Goal: Task Accomplishment & Management: Manage account settings

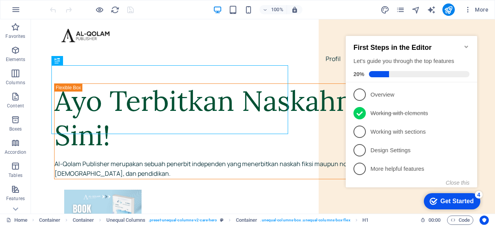
click at [467, 44] on icon "Minimize checklist" at bounding box center [466, 47] width 6 height 6
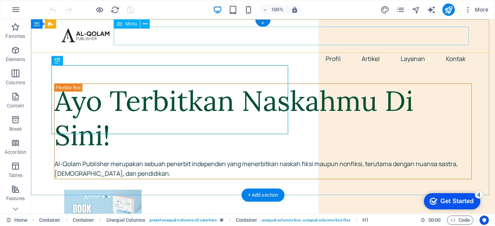
click at [304, 49] on nav "Profil Artikel Layanan Kontak" at bounding box center [263, 58] width 418 height 19
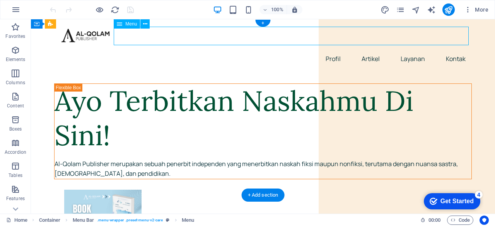
click at [304, 49] on nav "Profil Artikel Layanan Kontak" at bounding box center [263, 58] width 418 height 19
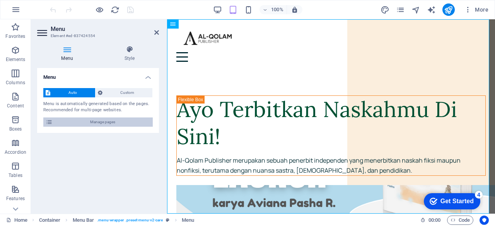
click at [130, 120] on span "Manage pages" at bounding box center [103, 122] width 96 height 9
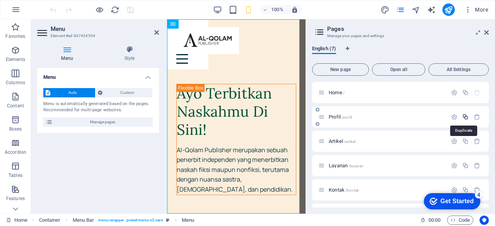
click at [466, 116] on icon "button" at bounding box center [465, 117] width 7 height 7
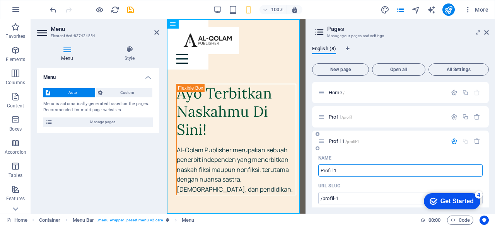
click at [356, 168] on input "Profil 1" at bounding box center [400, 170] width 164 height 12
type input "P"
type input "/profil-8"
type input "Profil"
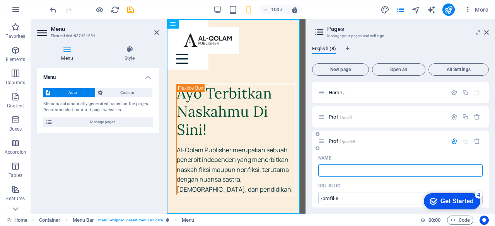
type input "K"
type input "Katalog"
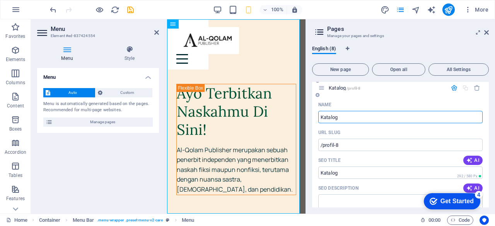
scroll to position [54, 0]
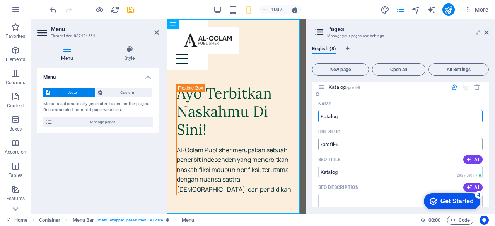
type input "Katalog"
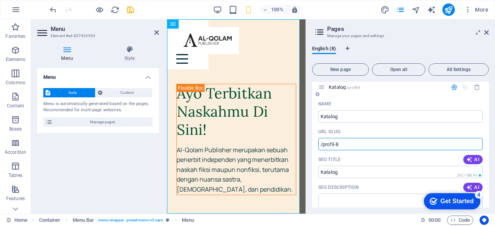
click at [378, 145] on input "/profil-8" at bounding box center [400, 144] width 164 height 12
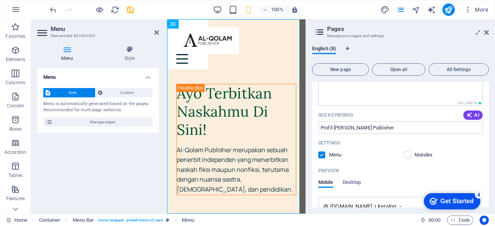
scroll to position [167, 0]
type input "/katalog"
click at [334, 126] on input "Profil [PERSON_NAME] Publisher" at bounding box center [400, 127] width 164 height 12
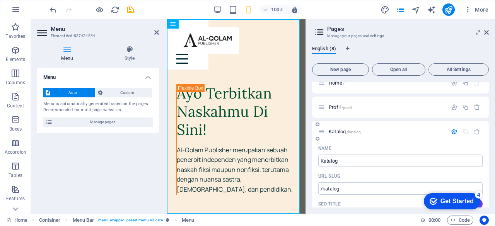
scroll to position [0, 0]
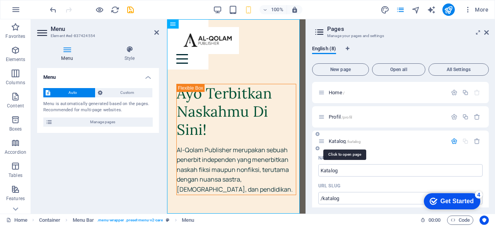
type input "Katalog Buku Terbitan Al-Qolam Publisher"
click at [339, 141] on span "Katalog /katalog" at bounding box center [345, 141] width 32 height 6
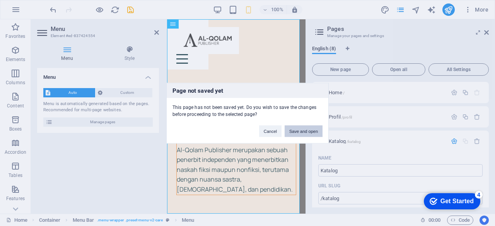
click at [297, 131] on button "Save and open" at bounding box center [304, 131] width 38 height 12
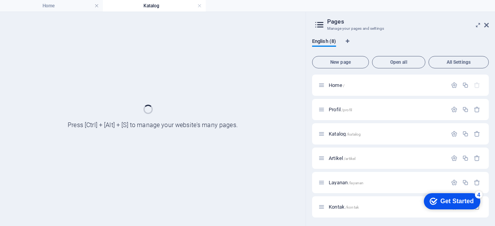
click at [132, 9] on h4 "Katalog" at bounding box center [154, 6] width 103 height 9
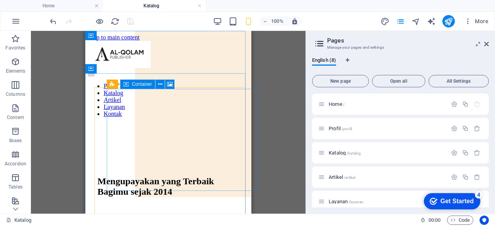
click at [144, 85] on span "Container" at bounding box center [142, 84] width 20 height 5
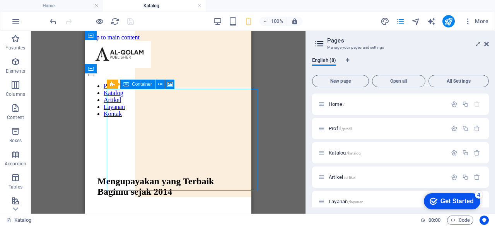
click at [144, 85] on span "Container" at bounding box center [142, 84] width 20 height 5
select select "px"
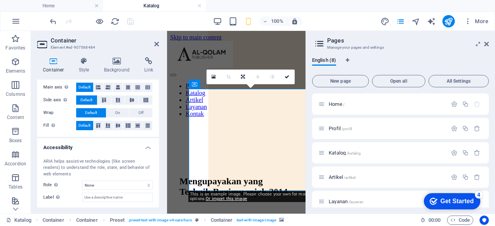
scroll to position [184, 0]
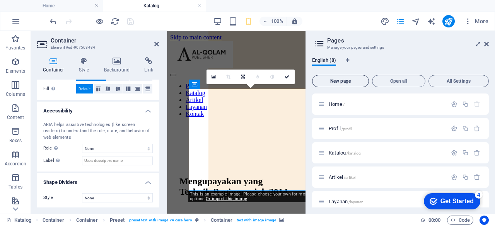
click at [356, 83] on span "New page" at bounding box center [341, 81] width 50 height 5
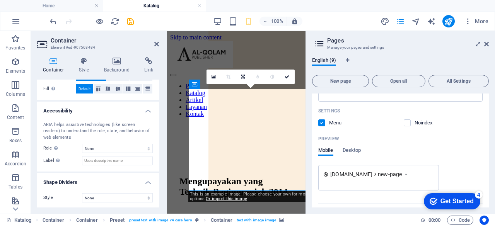
scroll to position [374, 0]
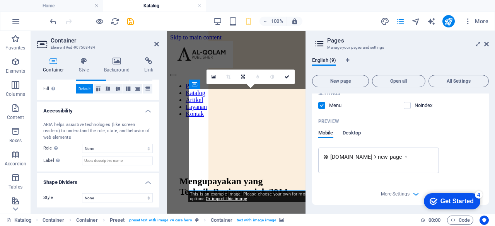
click at [345, 131] on span "Desktop" at bounding box center [352, 133] width 19 height 11
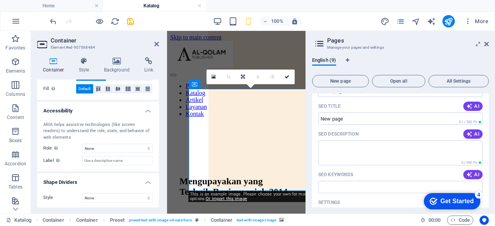
scroll to position [152, 0]
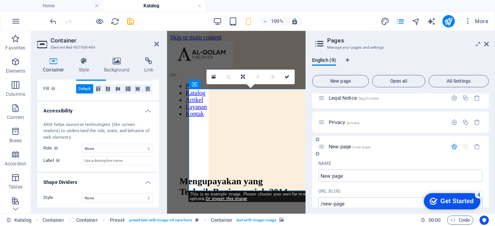
click at [451, 147] on icon "button" at bounding box center [454, 146] width 7 height 7
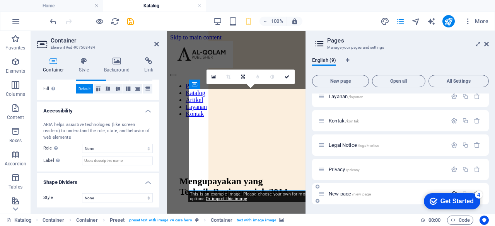
scroll to position [105, 0]
click at [451, 147] on icon "button" at bounding box center [454, 145] width 7 height 7
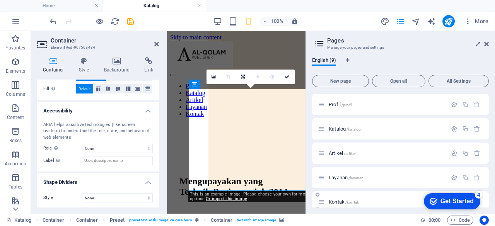
scroll to position [0, 0]
click at [323, 150] on icon at bounding box center [321, 153] width 7 height 7
click at [478, 151] on icon "button" at bounding box center [477, 153] width 7 height 7
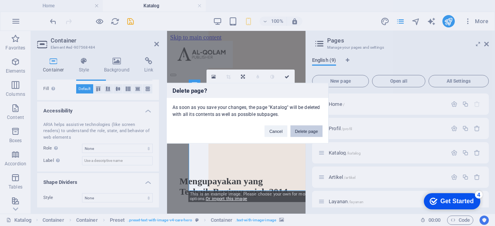
click at [316, 130] on button "Delete page" at bounding box center [306, 131] width 32 height 12
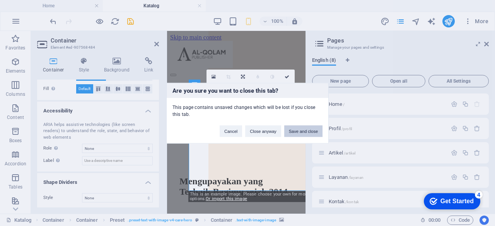
click at [306, 133] on button "Save and close" at bounding box center [303, 131] width 38 height 12
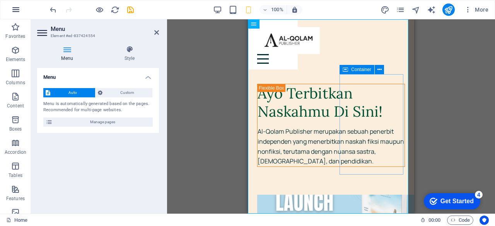
click at [0, 0] on icon "button" at bounding box center [0, 0] width 0 height 0
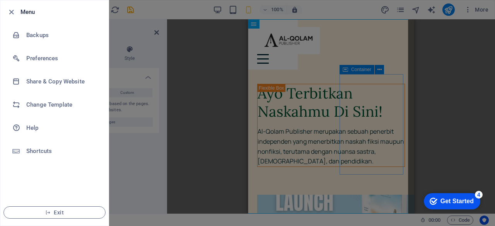
click at [214, 49] on div at bounding box center [247, 113] width 495 height 226
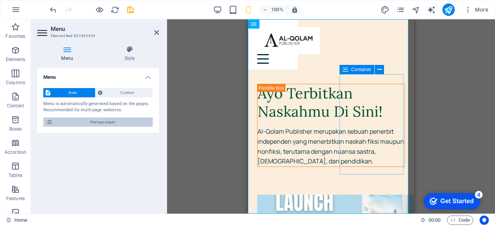
click at [125, 124] on span "Manage pages" at bounding box center [103, 122] width 96 height 9
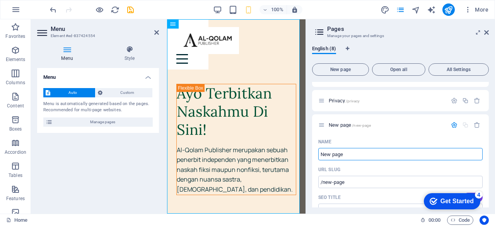
scroll to position [138, 0]
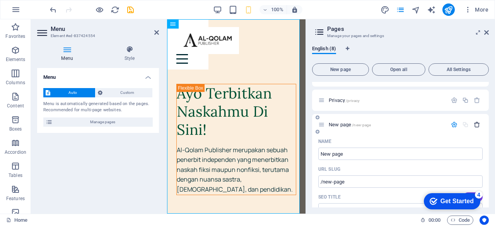
click at [480, 122] on button "button" at bounding box center [476, 124] width 11 height 7
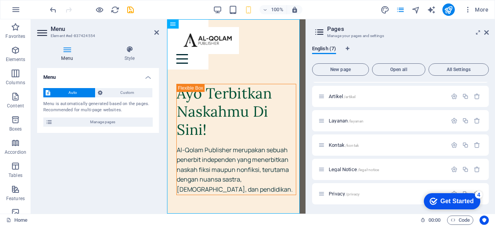
scroll to position [45, 0]
click at [128, 9] on icon "save" at bounding box center [130, 9] width 9 height 9
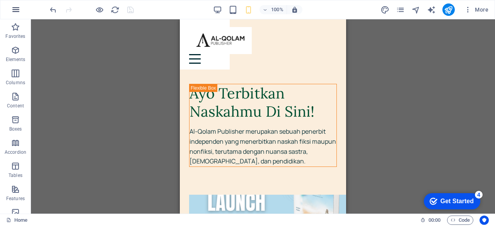
click at [0, 0] on icon "button" at bounding box center [0, 0] width 0 height 0
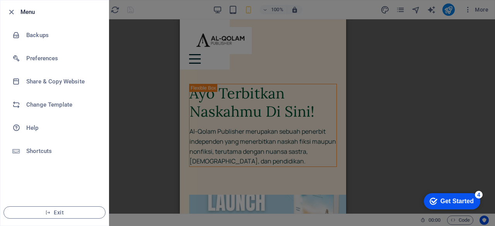
click at [114, 52] on div at bounding box center [247, 113] width 495 height 226
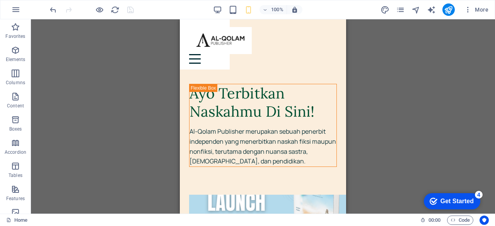
click at [153, 73] on div "Unequal Columns H1 Container Container Unequal Columns Container Container Uneq…" at bounding box center [263, 116] width 464 height 194
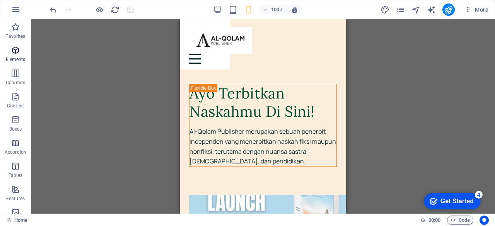
click at [15, 55] on icon "button" at bounding box center [15, 50] width 9 height 9
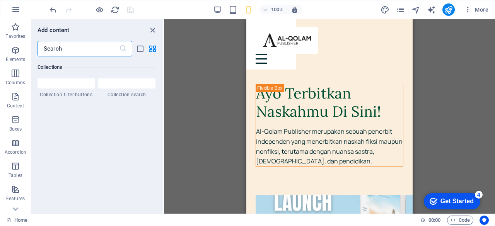
scroll to position [7410, 0]
click at [20, 142] on icon "button" at bounding box center [15, 142] width 9 height 9
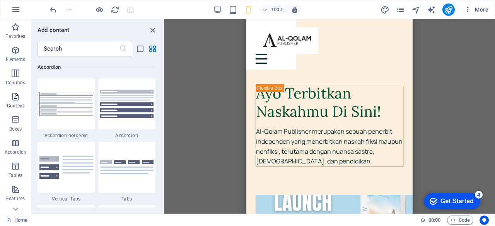
scroll to position [2468, 0]
click at [22, 99] on span "Content" at bounding box center [15, 101] width 31 height 19
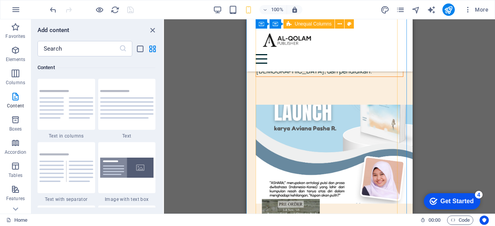
scroll to position [0, 0]
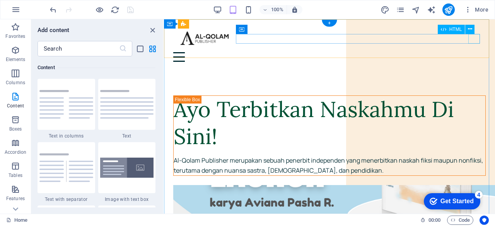
click at [473, 52] on div at bounding box center [329, 57] width 312 height 10
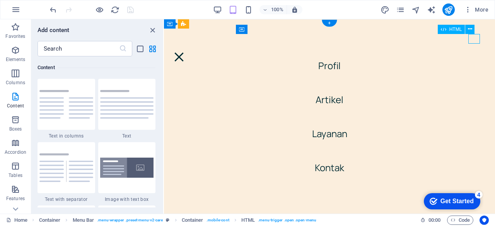
click at [185, 52] on div at bounding box center [179, 57] width 12 height 10
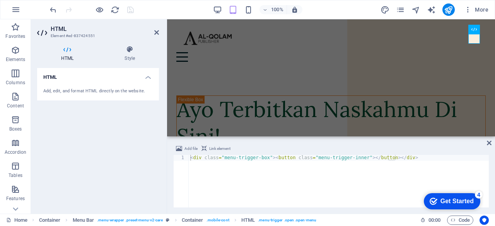
click at [159, 32] on aside "HTML Element #ed-837424551 HTML Style HTML Add, edit, and format HTML directly …" at bounding box center [99, 116] width 136 height 194
click at [157, 32] on icon at bounding box center [156, 32] width 5 height 6
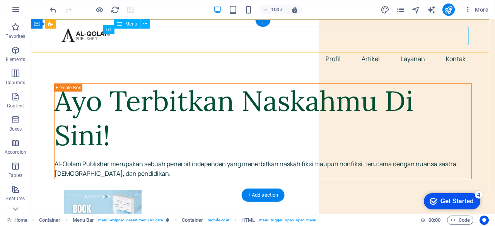
click at [372, 49] on nav "Profil Artikel Layanan Kontak" at bounding box center [263, 58] width 418 height 19
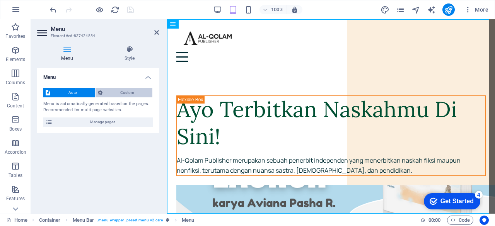
click at [122, 95] on span "Custom" at bounding box center [128, 92] width 46 height 9
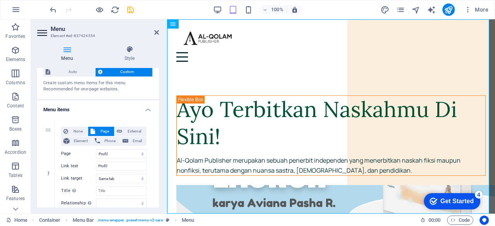
scroll to position [20, 0]
click at [84, 71] on span "Auto" at bounding box center [73, 72] width 40 height 9
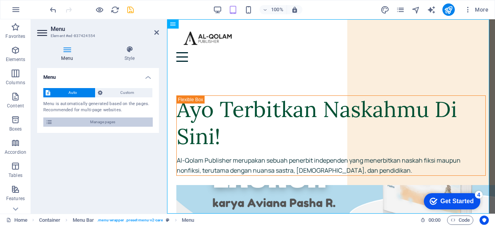
click at [90, 118] on span "Manage pages" at bounding box center [103, 122] width 96 height 9
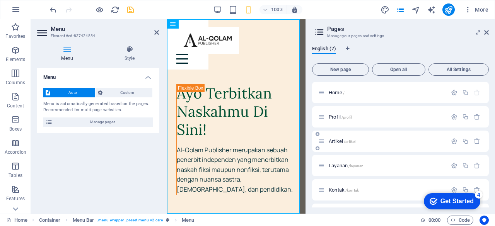
click at [340, 140] on span "Artikel /artikel" at bounding box center [342, 141] width 27 height 6
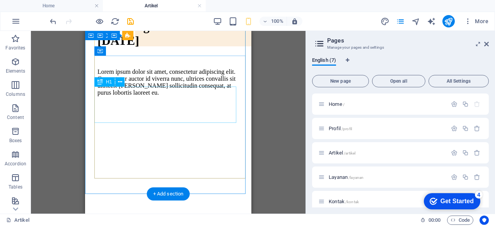
scroll to position [150, 0]
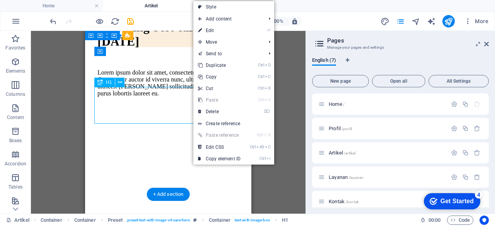
click at [173, 49] on div "Providing best care since [DATE]" at bounding box center [168, 34] width 142 height 29
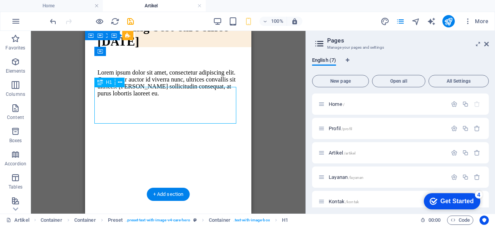
click at [173, 49] on div "Providing best care since [DATE]" at bounding box center [168, 34] width 142 height 29
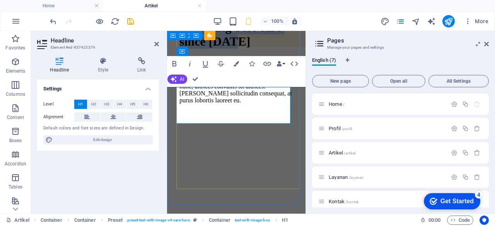
click at [281, 49] on h1 "Providing best care since [DATE]" at bounding box center [236, 34] width 114 height 29
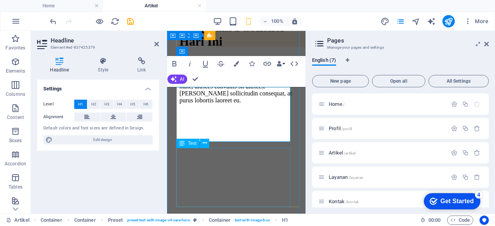
click at [255, 104] on div "Lorem ipsum dolor sit amet, consectetur adipiscing elit. Consectetur auctor id …" at bounding box center [236, 86] width 114 height 35
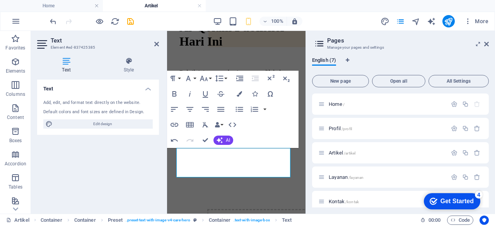
click at [146, 171] on div "Text Add, edit, and format text directly on the website. Default colors and fon…" at bounding box center [98, 144] width 122 height 128
click at [146, 172] on div "Text Add, edit, and format text directly on the website. Default colors and fon…" at bounding box center [98, 144] width 122 height 128
click at [170, 164] on div "Al-Qolam Publisher Hari Ini Rubrik ini memuat kegiatan yang dilakukan oleh [PER…" at bounding box center [236, 96] width 132 height 258
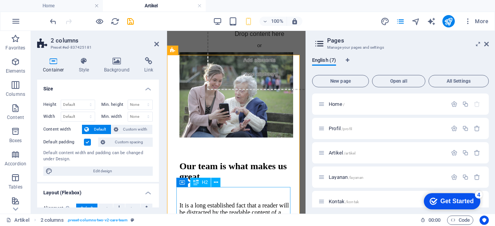
scroll to position [288, 0]
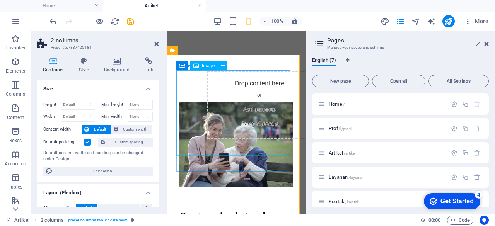
click at [226, 141] on figure at bounding box center [236, 145] width 114 height 87
select select "%"
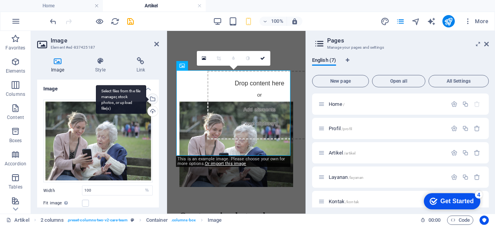
click at [152, 98] on div "Select files from the file manager, stock photos, or upload file(s)" at bounding box center [152, 100] width 12 height 12
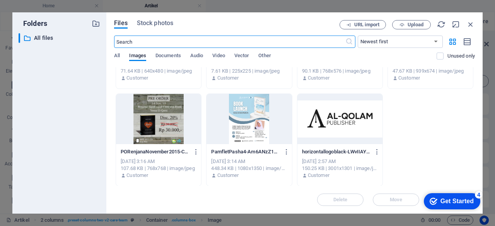
scroll to position [266, 0]
click at [419, 24] on span "Upload" at bounding box center [416, 24] width 16 height 5
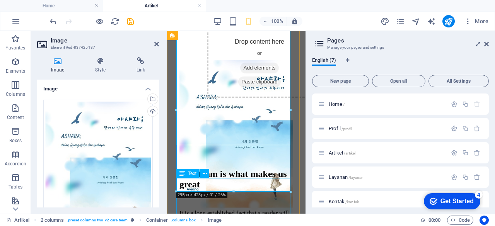
scroll to position [339, 0]
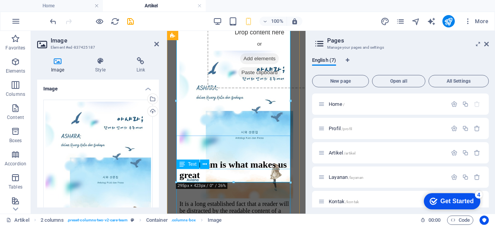
click at [273, 201] on div "It is a long established fact that a reader will be distracted by the readable …" at bounding box center [236, 225] width 114 height 49
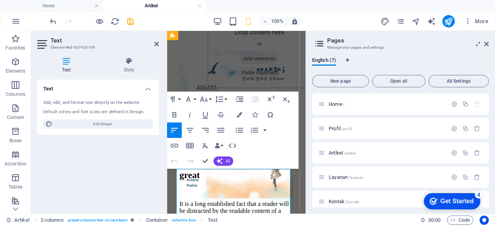
click at [232, 201] on p "It is a long established fact that a reader will be distracted by the readable …" at bounding box center [236, 225] width 114 height 49
click at [148, 179] on div "Text Add, edit, and format text directly on the website. Default colors and fon…" at bounding box center [98, 144] width 122 height 128
click at [183, 201] on p "It is a long established fact that a reader will be distracted by the readable …" at bounding box center [236, 225] width 114 height 49
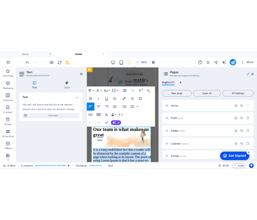
scroll to position [373, 0]
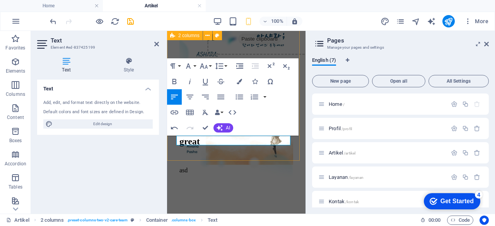
click at [207, 150] on div "Our team is what makes us great asd" at bounding box center [236, 99] width 132 height 194
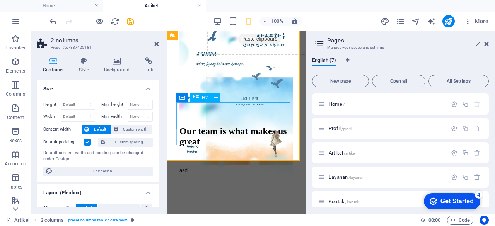
click at [232, 126] on div "Our team is what makes us great" at bounding box center [236, 136] width 114 height 21
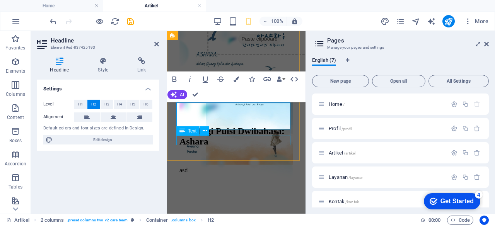
click at [236, 167] on div "asd" at bounding box center [236, 170] width 114 height 7
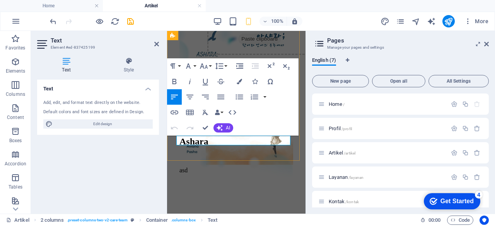
click at [236, 167] on p "asd" at bounding box center [236, 170] width 114 height 7
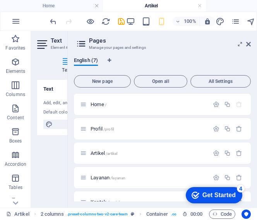
scroll to position [541, 0]
click at [249, 45] on icon at bounding box center [248, 44] width 5 height 6
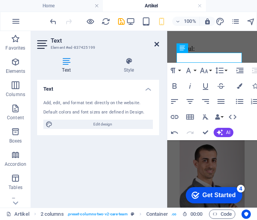
click at [155, 42] on icon at bounding box center [156, 44] width 5 height 6
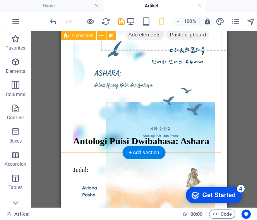
scroll to position [363, 0]
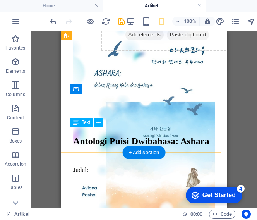
click at [92, 166] on div "Judul:" at bounding box center [144, 169] width 142 height 7
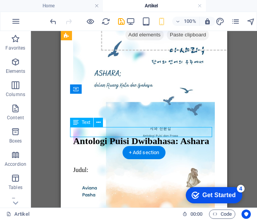
click at [92, 166] on div "Judul:" at bounding box center [144, 169] width 142 height 7
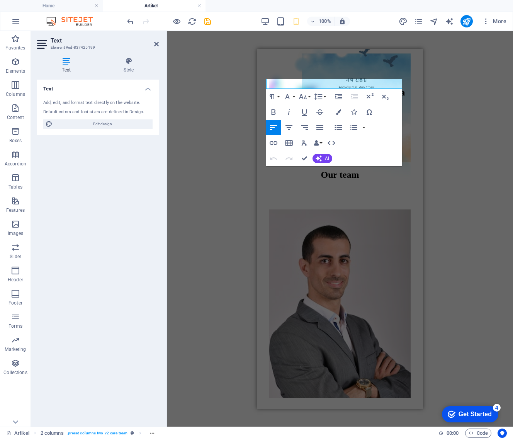
scroll to position [429, 0]
click at [240, 138] on div "H1 Container Container Container Container Container Preset Container Spacer Te…" at bounding box center [340, 229] width 346 height 396
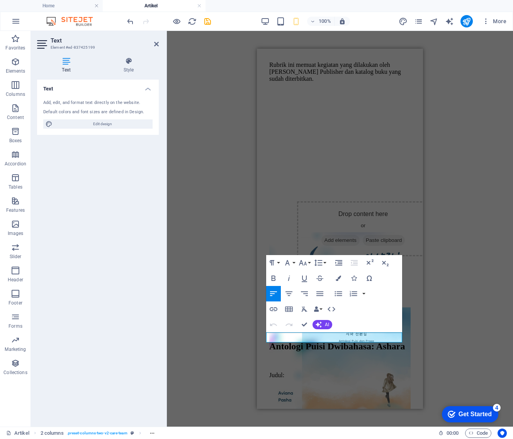
scroll to position [174, 0]
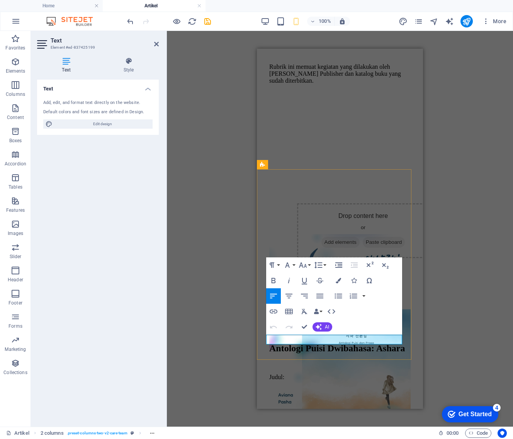
click at [323, 226] on p "Judul:" at bounding box center [340, 377] width 142 height 7
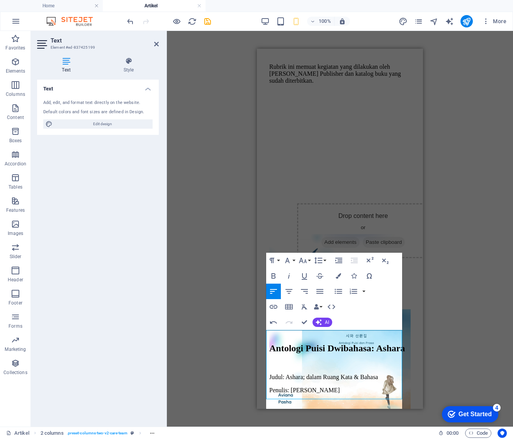
scroll to position [178, 0]
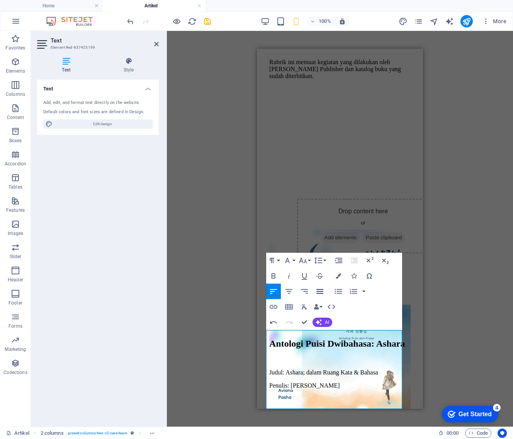
click at [320, 226] on icon "button" at bounding box center [320, 291] width 9 height 9
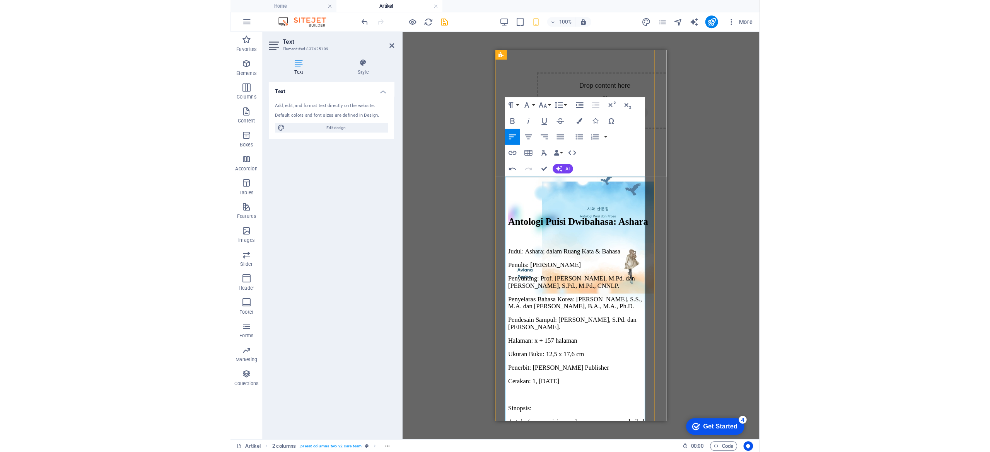
scroll to position [406, 0]
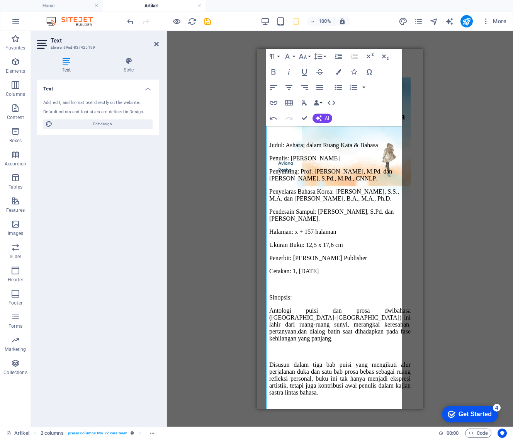
click at [490, 226] on div "Drag here to replace the existing content. Press “Ctrl” if you want to create a…" at bounding box center [340, 229] width 346 height 396
click at [242, 182] on div "Drag here to replace the existing content. Press “Ctrl” if you want to create a…" at bounding box center [340, 229] width 346 height 396
click at [309, 226] on p "Ukuran Buku: 12,5 x 17,6 cm" at bounding box center [340, 245] width 142 height 7
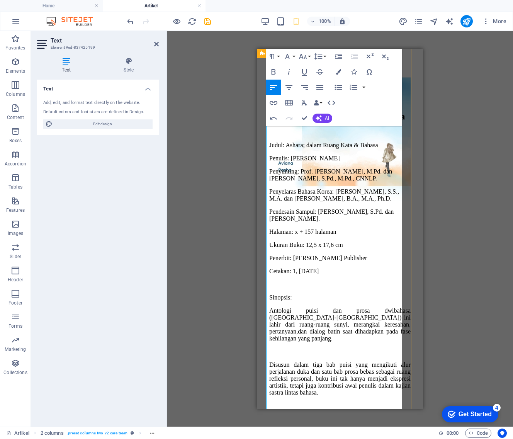
click at [306, 226] on p "Cetakan: 1, [DATE]" at bounding box center [340, 271] width 142 height 7
click at [191, 176] on div "Drag here to replace the existing content. Press “Ctrl” if you want to create a…" at bounding box center [340, 229] width 346 height 396
click at [143, 82] on h4 "Text" at bounding box center [98, 87] width 122 height 14
click at [143, 82] on h4 "Text" at bounding box center [98, 89] width 122 height 19
click at [441, 102] on div "Drag here to replace the existing content. Press “Ctrl” if you want to create a…" at bounding box center [340, 229] width 346 height 396
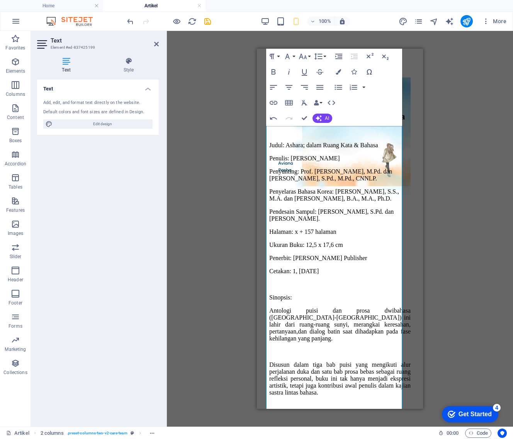
click at [441, 102] on div "Drag here to replace the existing content. Press “Ctrl” if you want to create a…" at bounding box center [340, 229] width 346 height 396
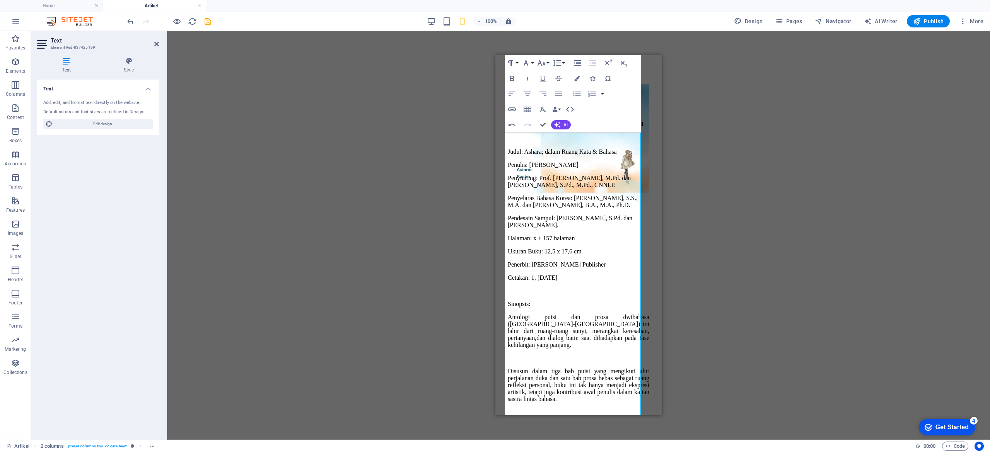
click at [375, 133] on div "Drag here to replace the existing content. Press “Ctrl” if you want to create a…" at bounding box center [578, 235] width 823 height 409
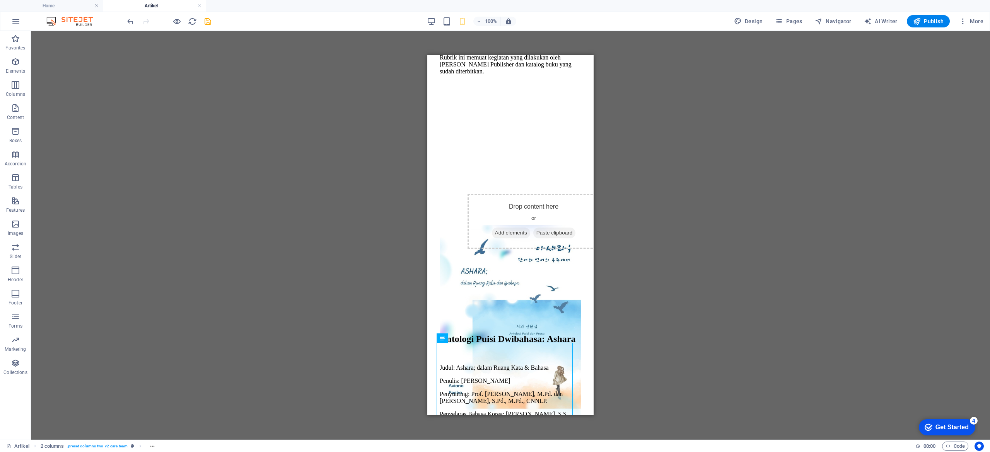
scroll to position [163, 0]
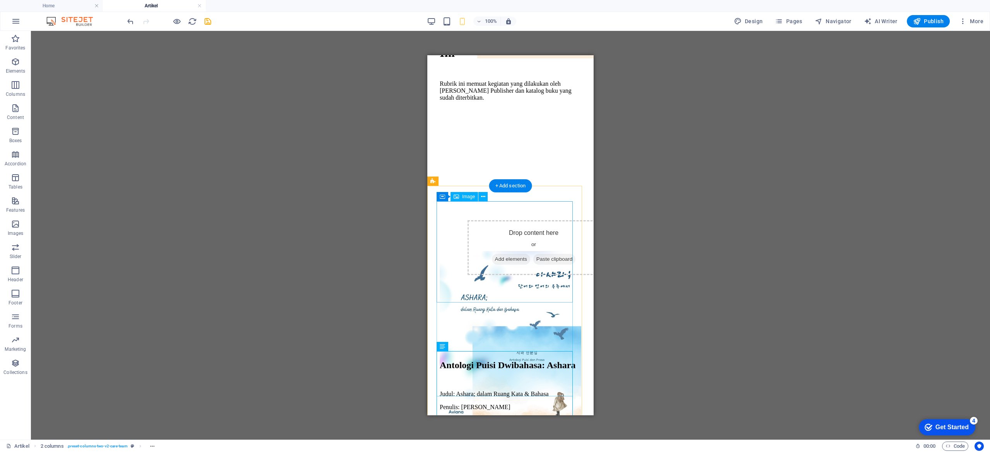
click at [495, 226] on figure at bounding box center [511, 353] width 142 height 205
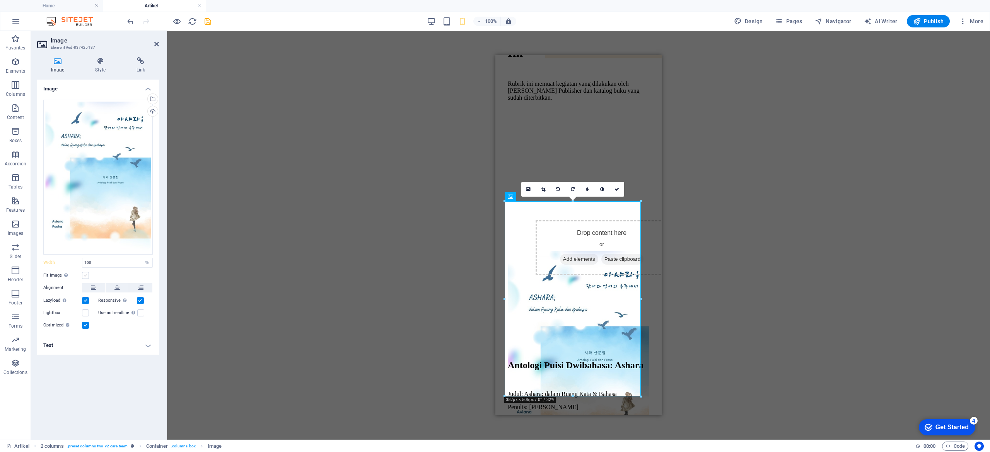
click at [87, 226] on label at bounding box center [85, 275] width 7 height 7
click at [0, 0] on input "Fit image Automatically fit image to a fixed width and height" at bounding box center [0, 0] width 0 height 0
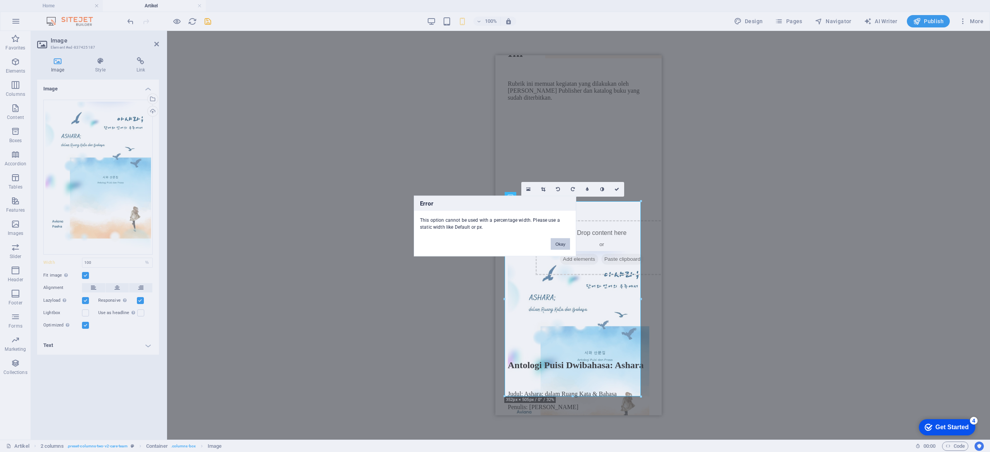
click at [495, 226] on button "Okay" at bounding box center [560, 245] width 19 height 12
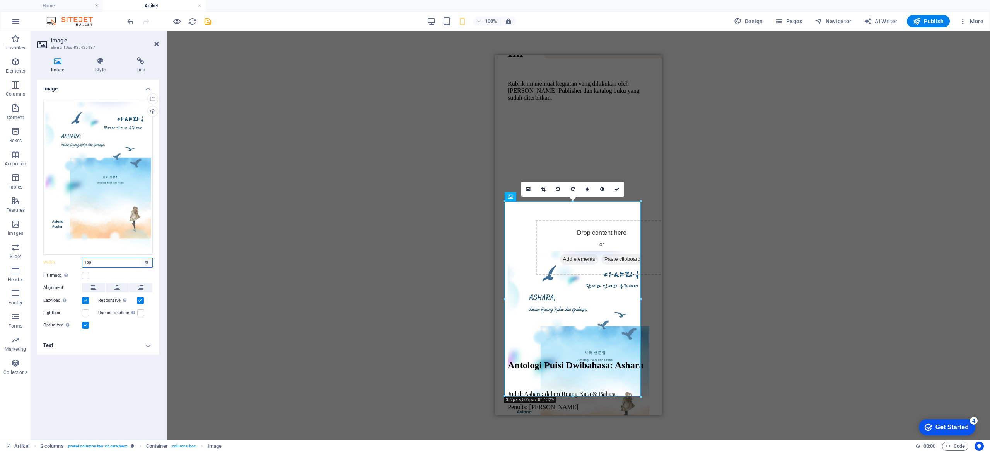
click at [144, 226] on select "Default auto px rem % em vh vw" at bounding box center [147, 262] width 11 height 9
select select "px"
click at [142, 226] on select "Default auto px rem % em vh vw" at bounding box center [147, 262] width 11 height 9
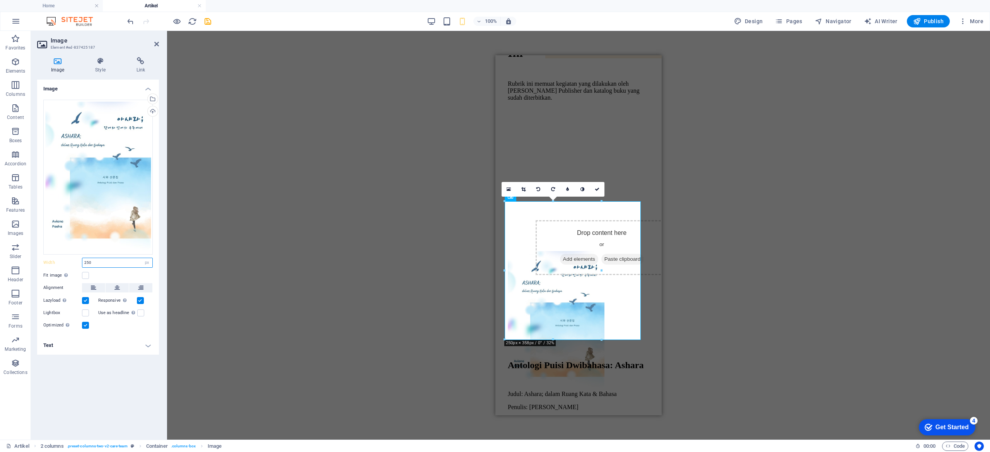
click at [118, 226] on input "250" at bounding box center [117, 262] width 70 height 9
type input "2"
type input "150"
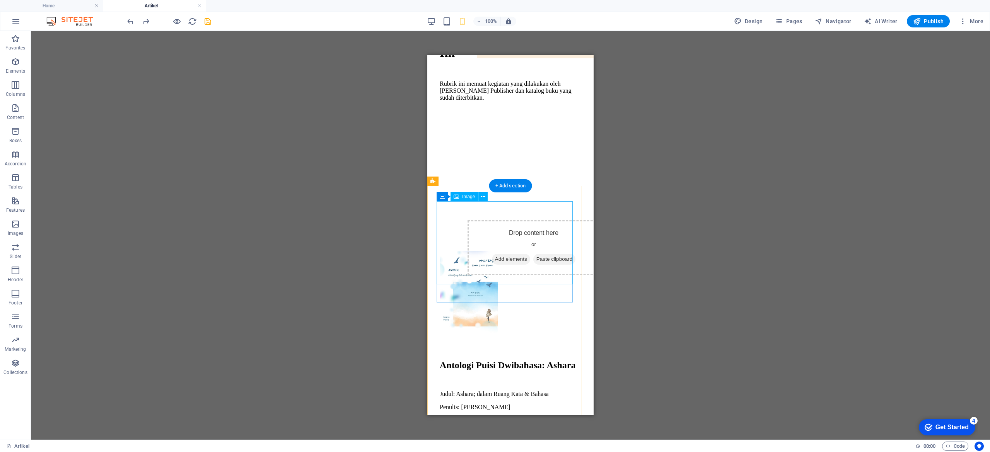
click at [444, 226] on figure at bounding box center [511, 293] width 142 height 85
select select "px"
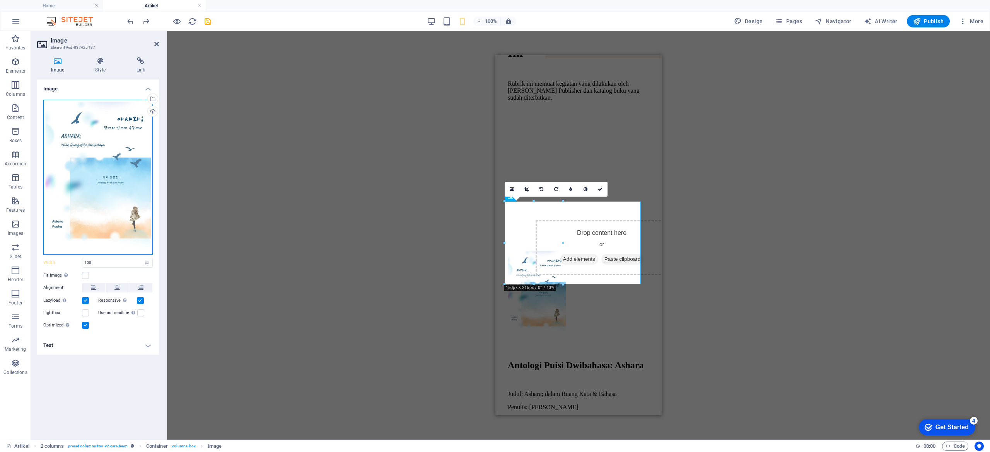
click at [118, 223] on div "Drag files here, click to choose files or select files from Files or our free s…" at bounding box center [97, 177] width 109 height 155
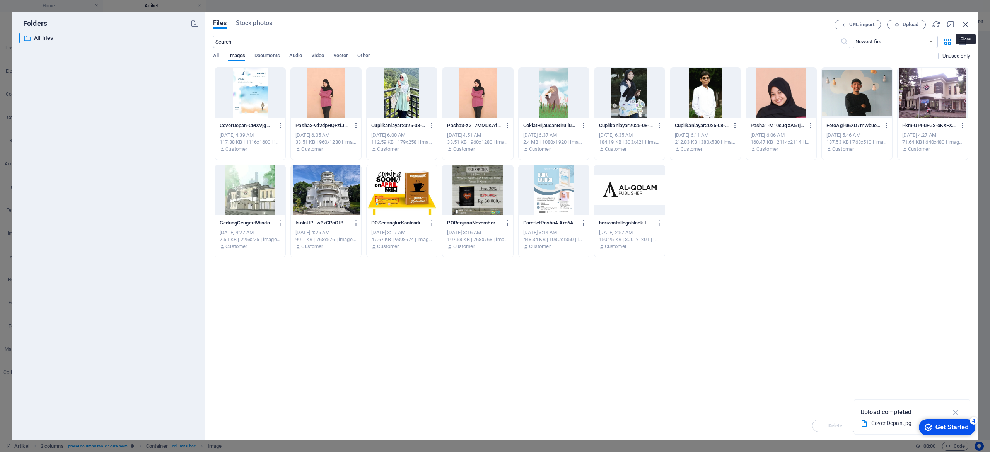
click at [495, 26] on icon "button" at bounding box center [965, 24] width 9 height 9
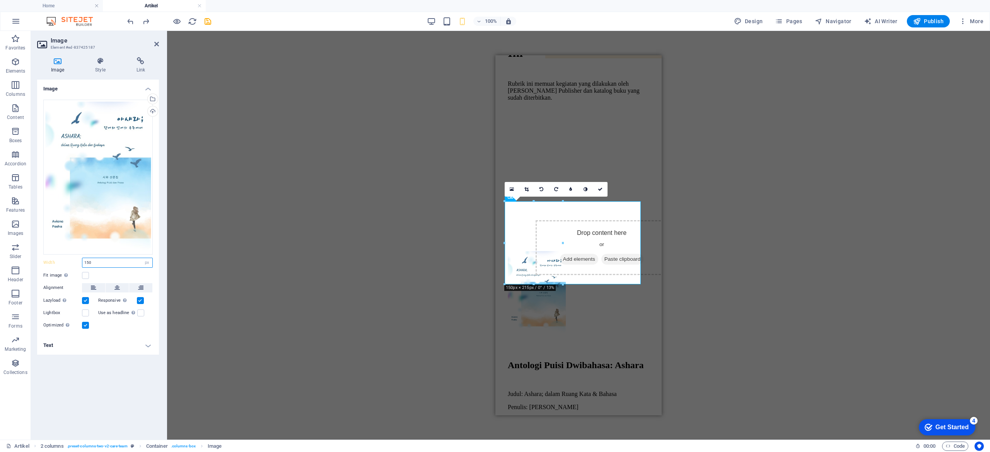
click at [115, 226] on input "150" at bounding box center [117, 262] width 70 height 9
type input "1"
type input "200"
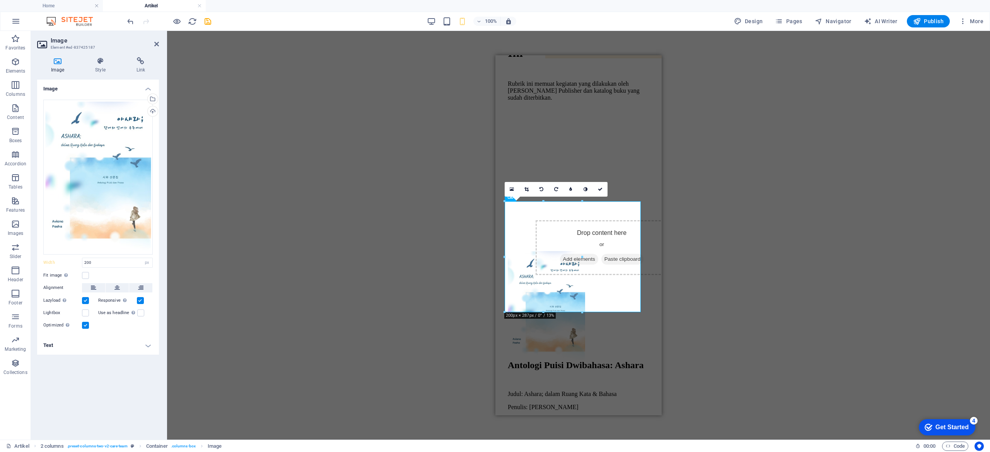
click at [346, 226] on div "H1 Container Container Container Container Container Preset Container Spacer Te…" at bounding box center [578, 235] width 823 height 409
click at [495, 226] on figure at bounding box center [579, 307] width 142 height 113
click at [116, 226] on icon at bounding box center [116, 287] width 5 height 9
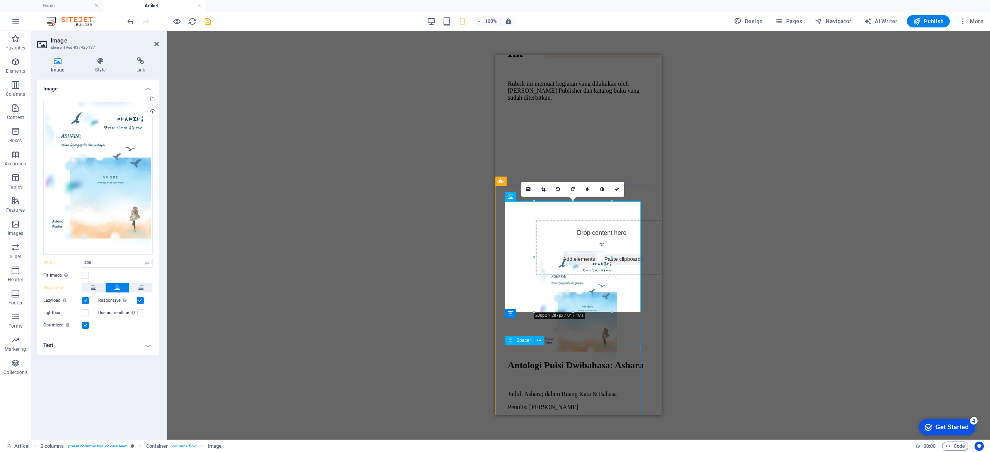
click at [495, 226] on div at bounding box center [579, 382] width 142 height 6
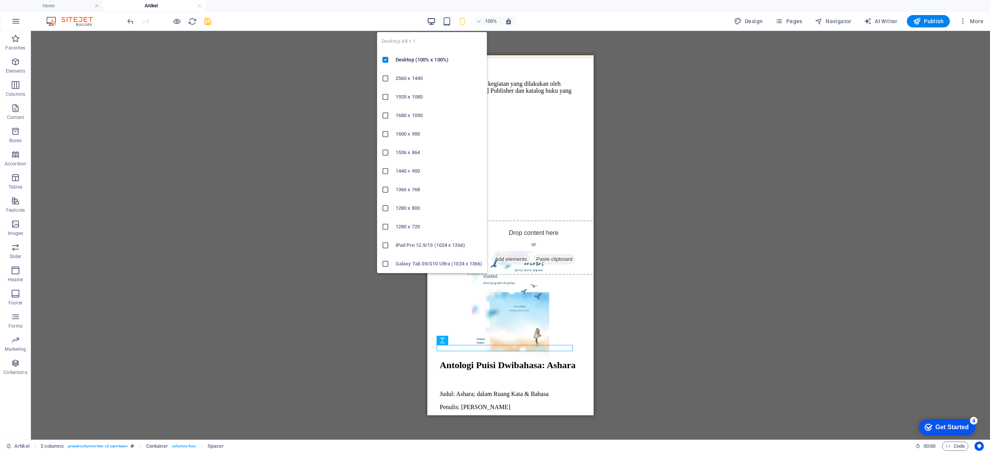
click at [429, 19] on icon "button" at bounding box center [431, 21] width 9 height 9
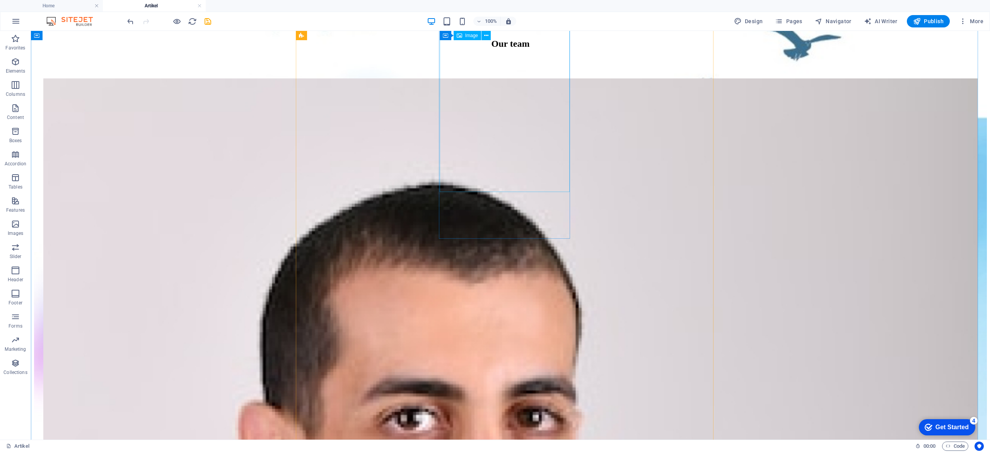
scroll to position [472, 0]
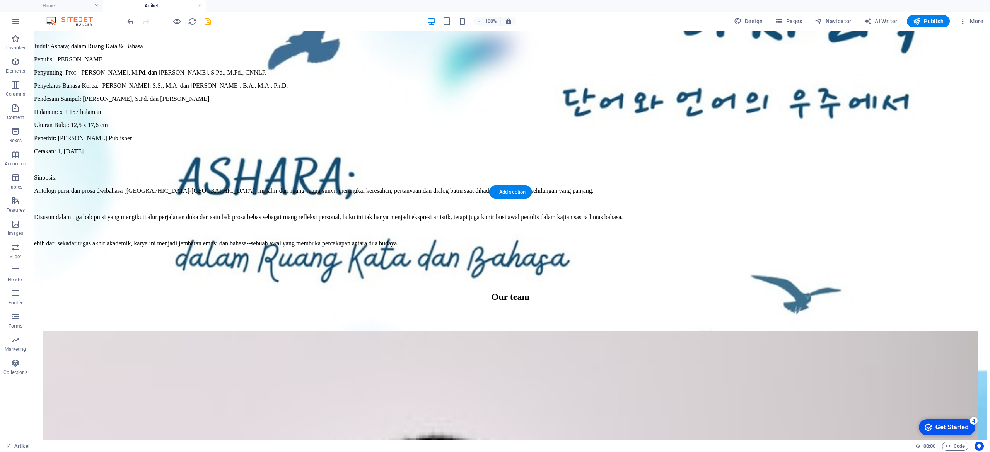
click at [495, 188] on div "+ Add section" at bounding box center [510, 192] width 43 height 13
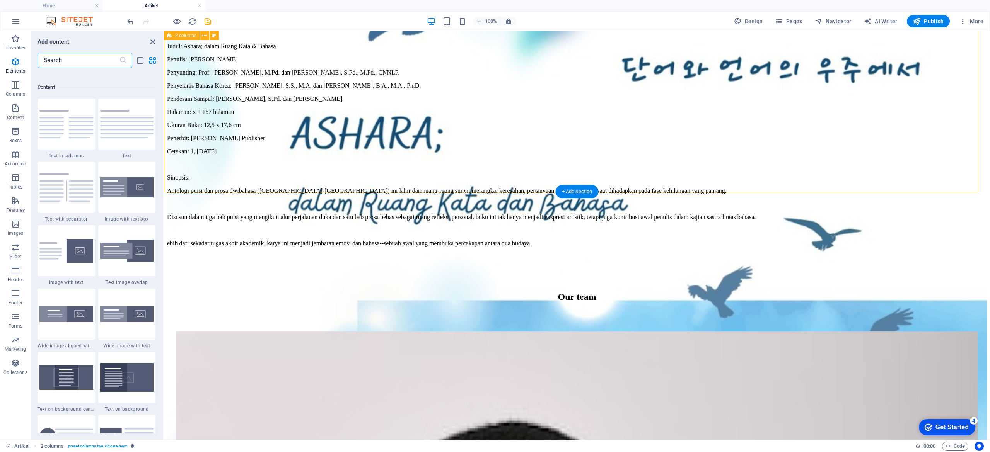
scroll to position [1353, 0]
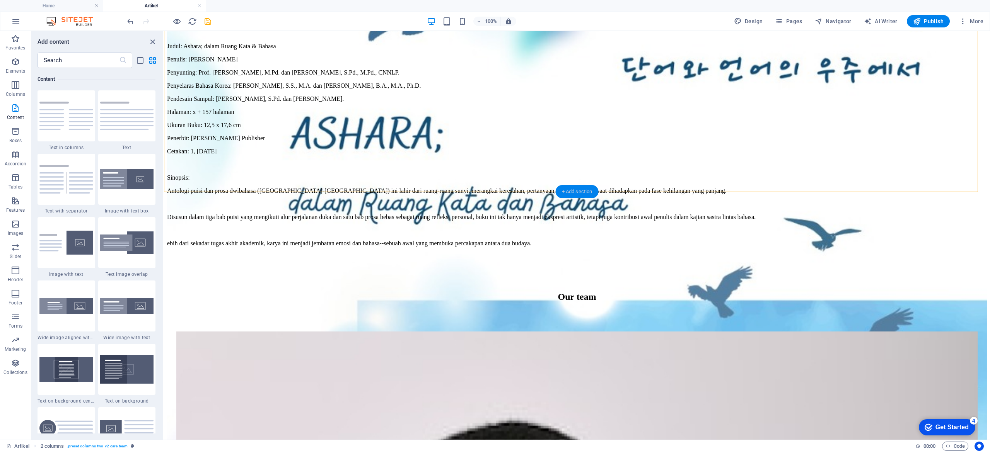
click at [495, 191] on div "+ Add section" at bounding box center [577, 191] width 43 height 13
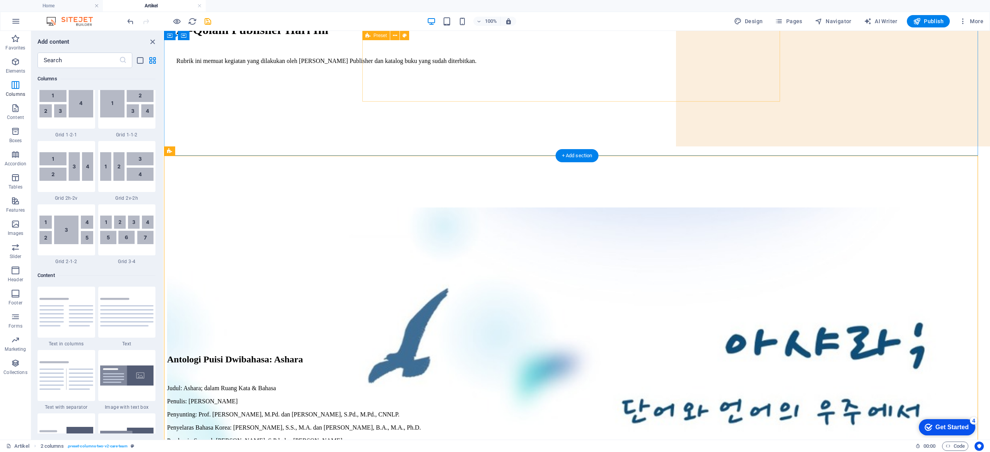
scroll to position [129, 0]
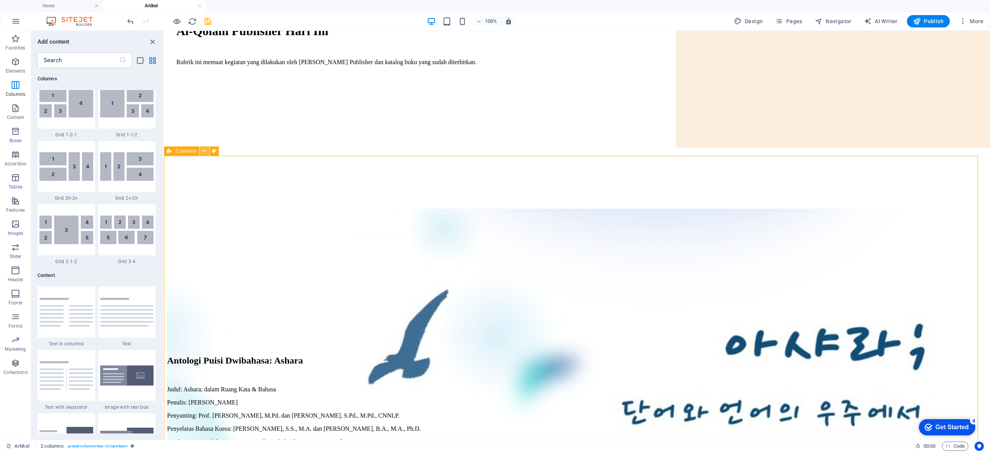
click at [204, 150] on icon at bounding box center [204, 151] width 4 height 8
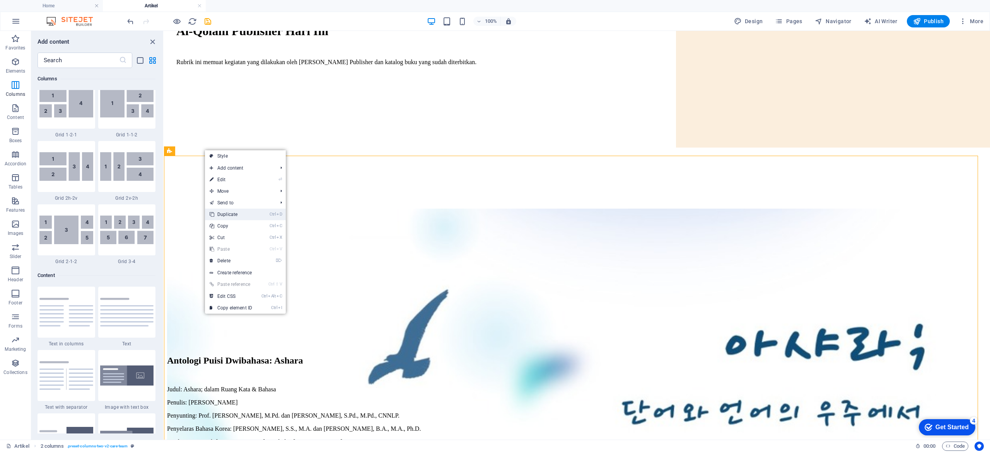
click at [238, 217] on link "Ctrl D Duplicate" at bounding box center [231, 215] width 52 height 12
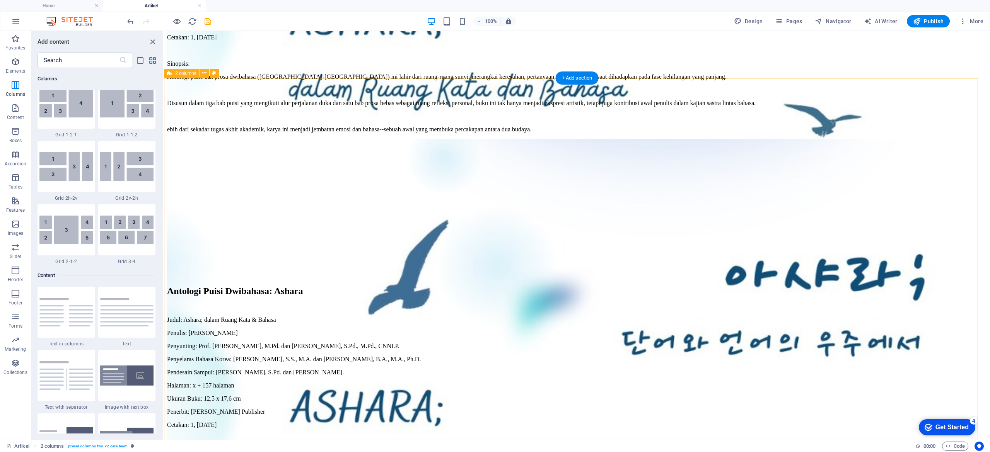
scroll to position [588, 0]
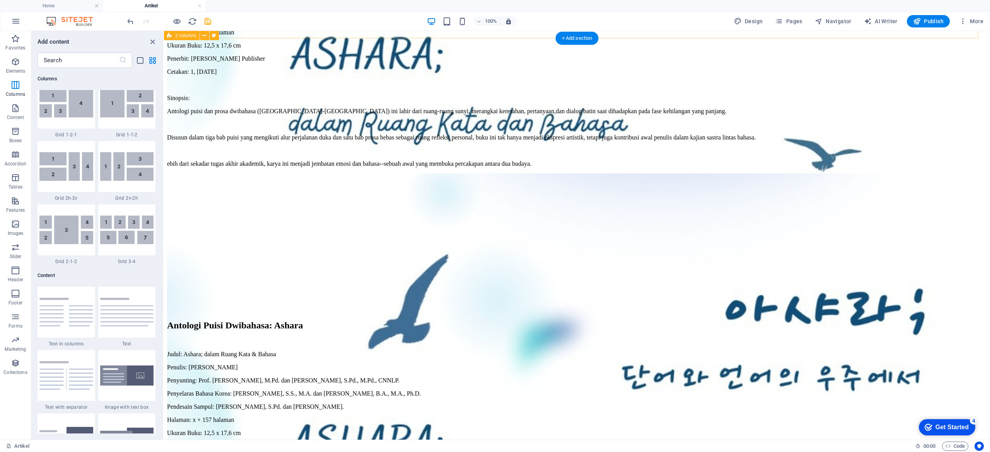
scroll to position [745, 0]
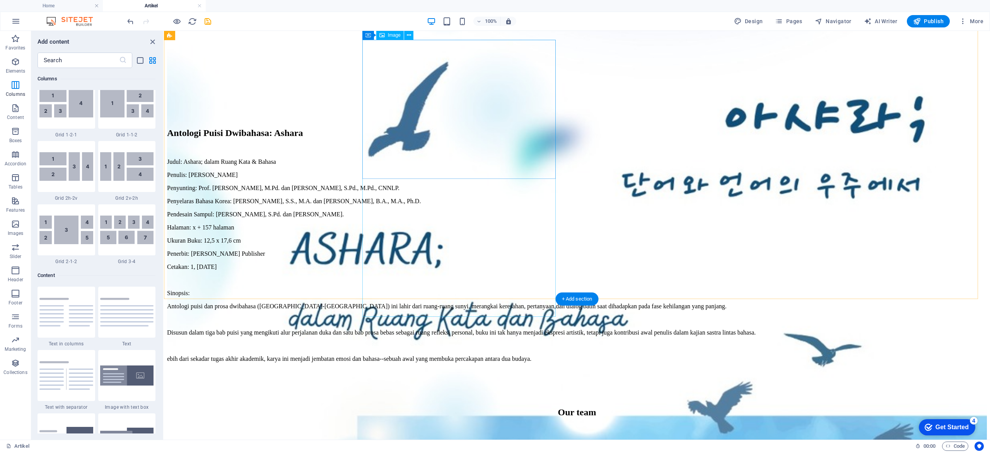
select select "%"
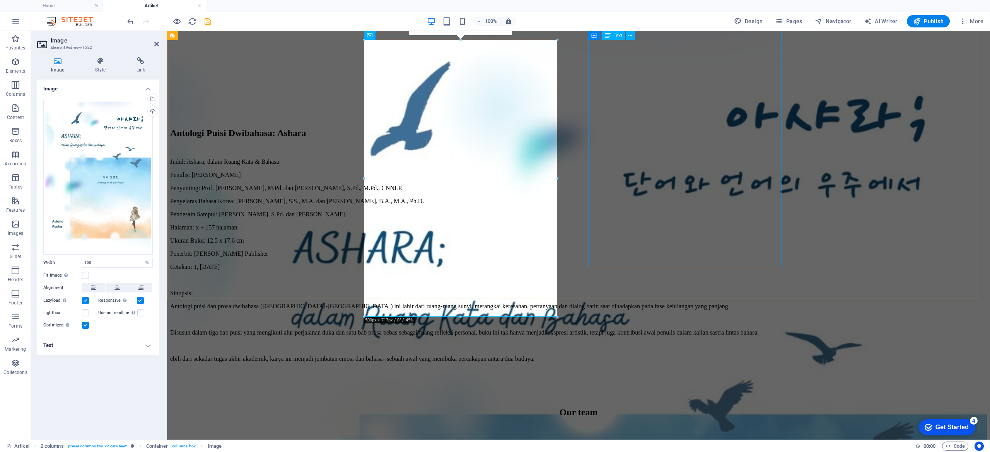
click at [495, 159] on div "Judul: [PERSON_NAME]; dalam Ruang Kata & Bahasa Penulis: [PERSON_NAME] Penyunti…" at bounding box center [578, 261] width 817 height 204
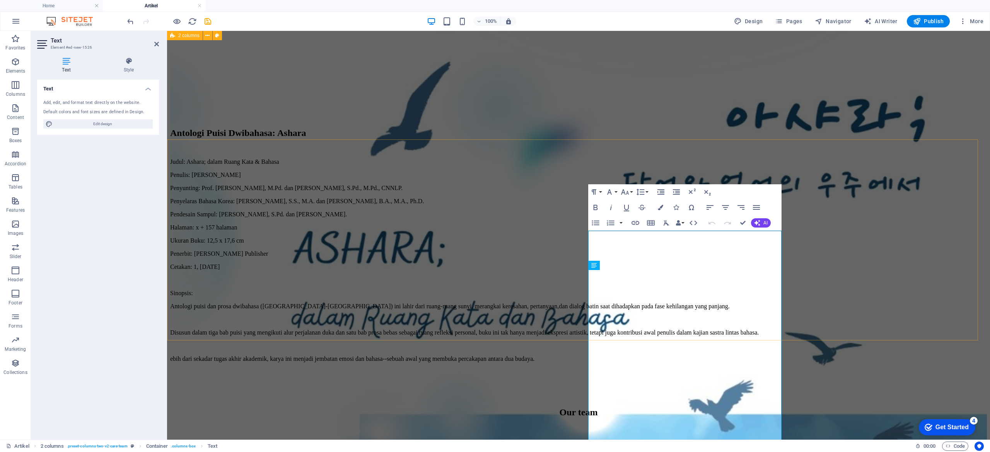
scroll to position [525, 0]
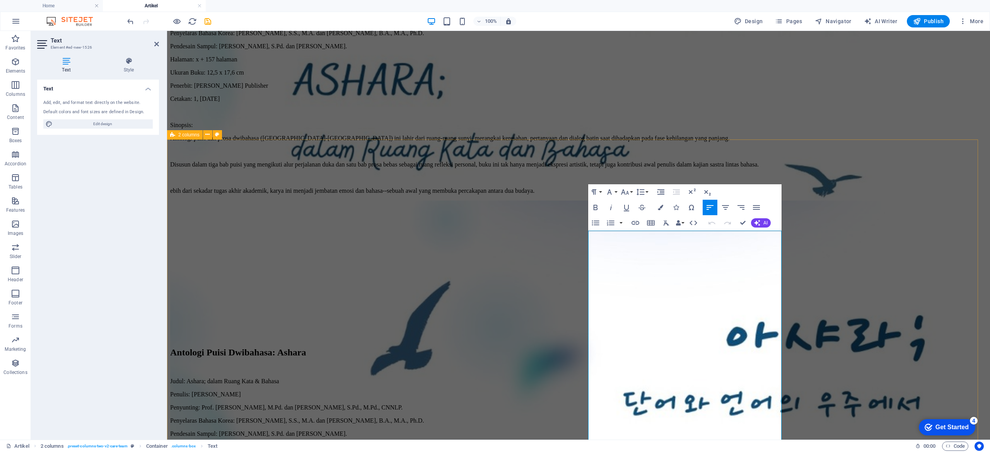
click at [340, 226] on div "Antologi Puisi Dwibahasa: [PERSON_NAME]: Ashara; dalam Ruang Kata & Bahasa Penu…" at bounding box center [578, 392] width 817 height 382
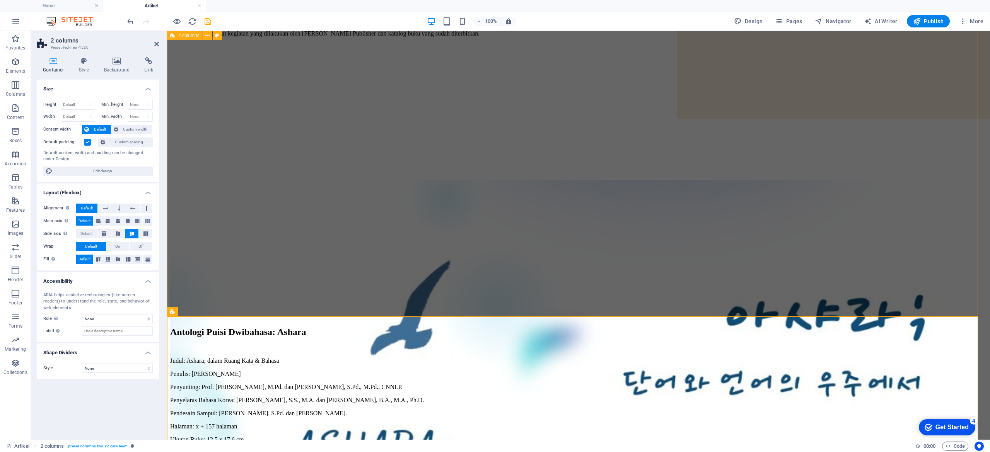
scroll to position [146, 0]
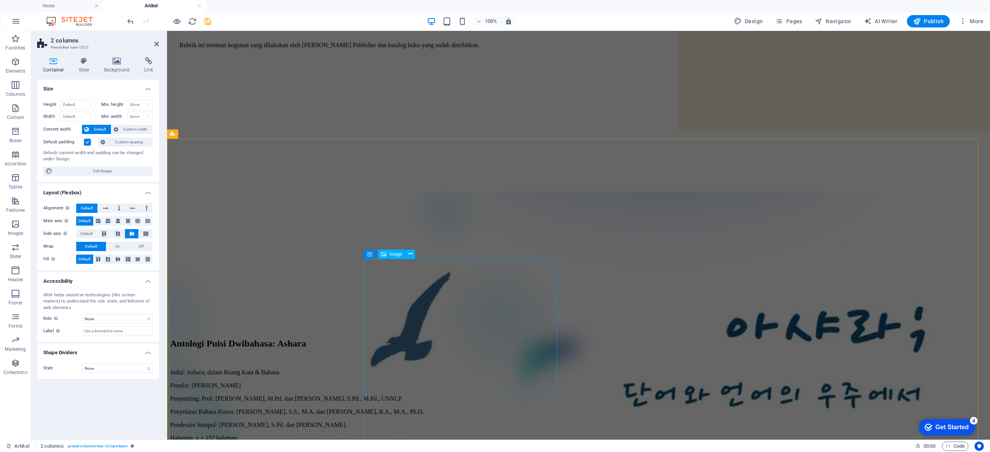
select select "px"
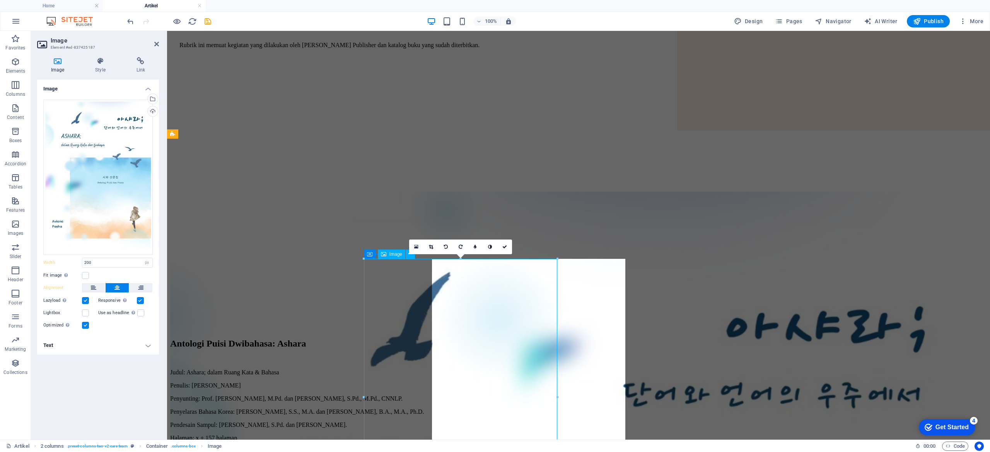
type input "100"
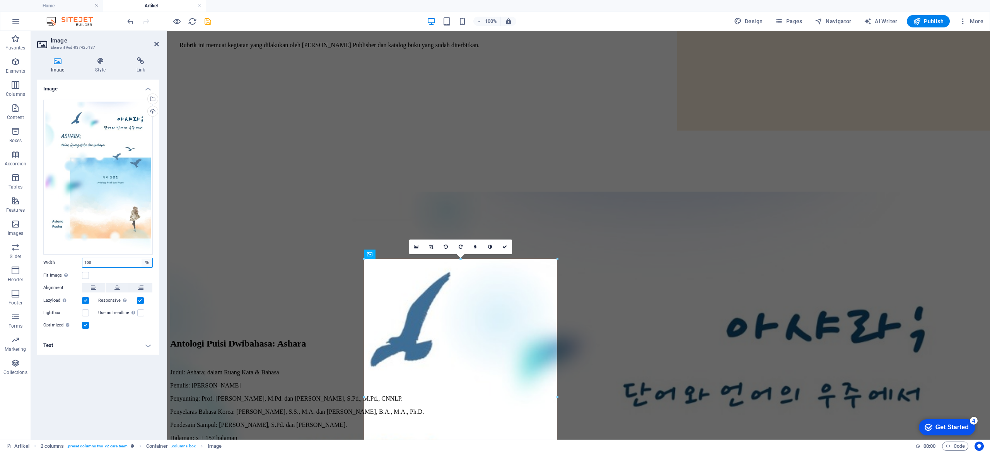
click at [145, 226] on select "Default auto px rem % em vh vw" at bounding box center [147, 262] width 11 height 9
select select "px"
click at [142, 226] on select "Default auto px rem % em vh vw" at bounding box center [147, 262] width 11 height 9
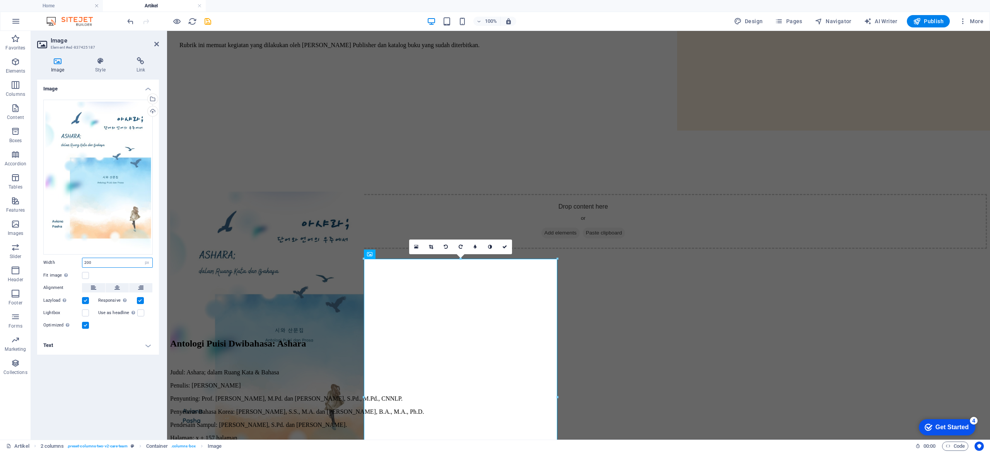
type input "200"
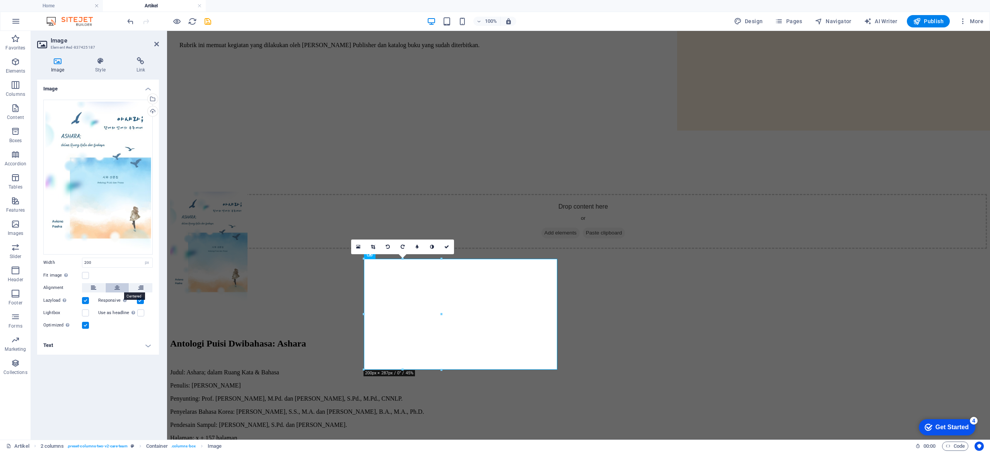
click at [117, 226] on icon at bounding box center [116, 287] width 5 height 9
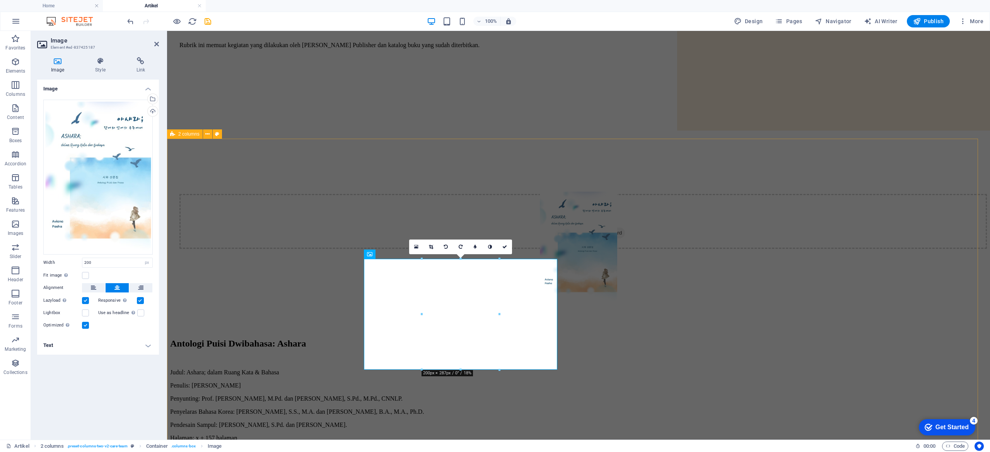
click at [237, 226] on div "Antologi Puisi Dwibahasa: [PERSON_NAME]: Ashara; dalam Ruang Kata & Bahasa Penu…" at bounding box center [578, 383] width 817 height 382
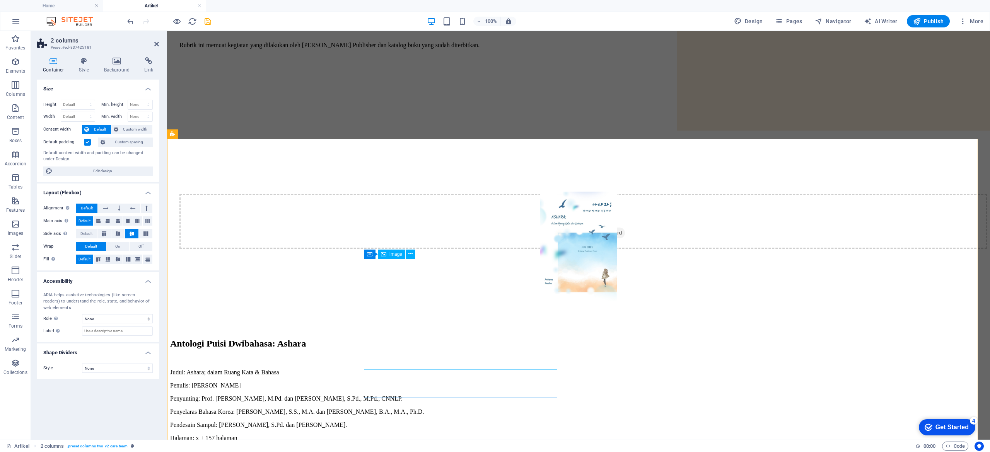
click at [447, 226] on figure at bounding box center [578, 248] width 817 height 113
select select "px"
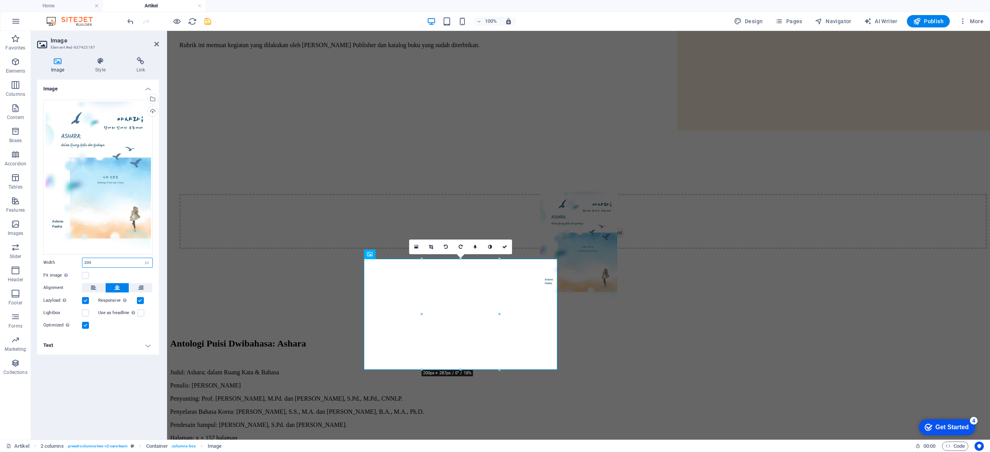
click at [125, 226] on input "200" at bounding box center [117, 262] width 70 height 9
type input "2"
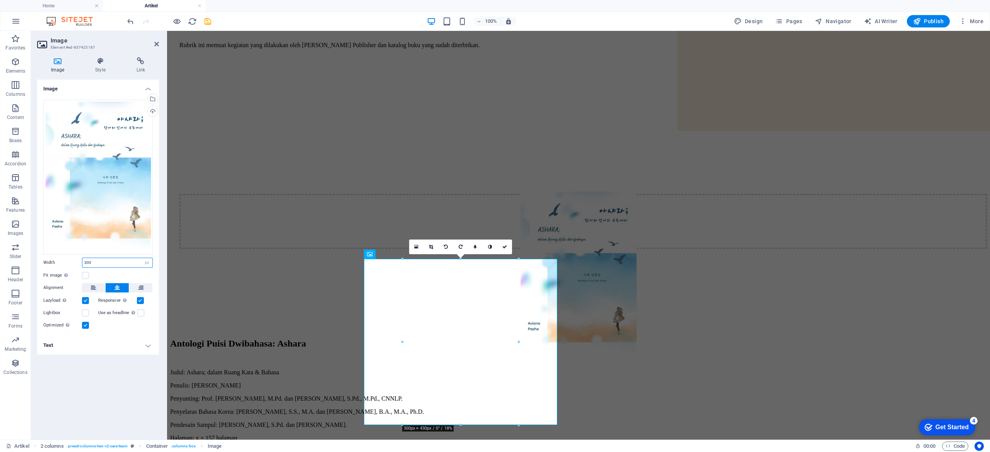
click at [131, 226] on input "300" at bounding box center [117, 262] width 70 height 9
type input "3"
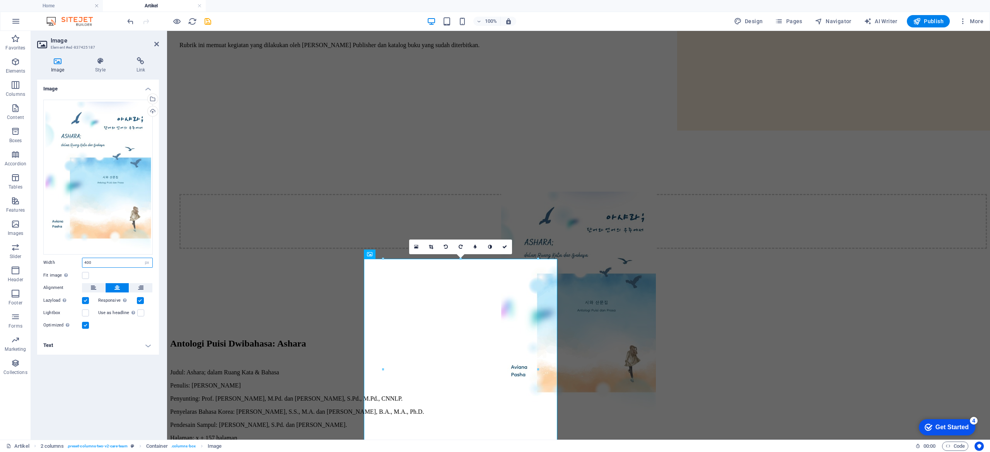
click at [131, 226] on input "400" at bounding box center [117, 262] width 70 height 9
type input "4"
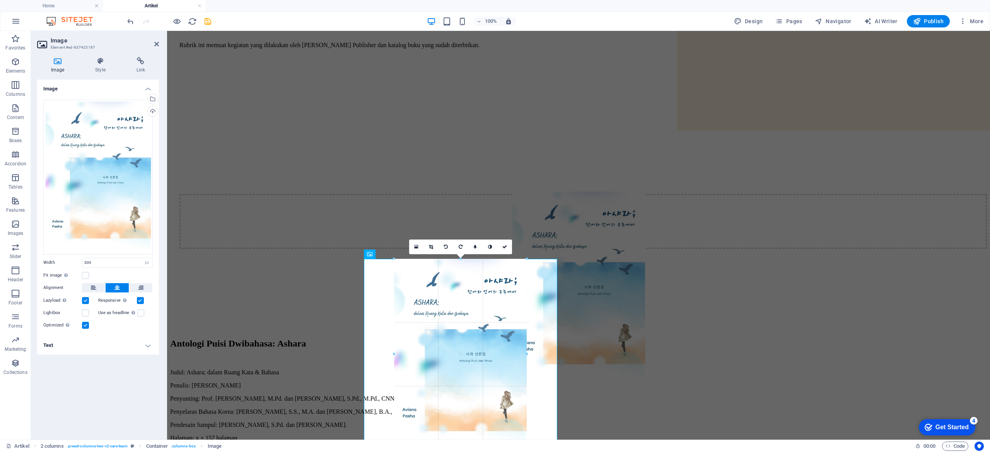
drag, startPoint x: 517, startPoint y: 260, endPoint x: 535, endPoint y: 238, distance: 28.0
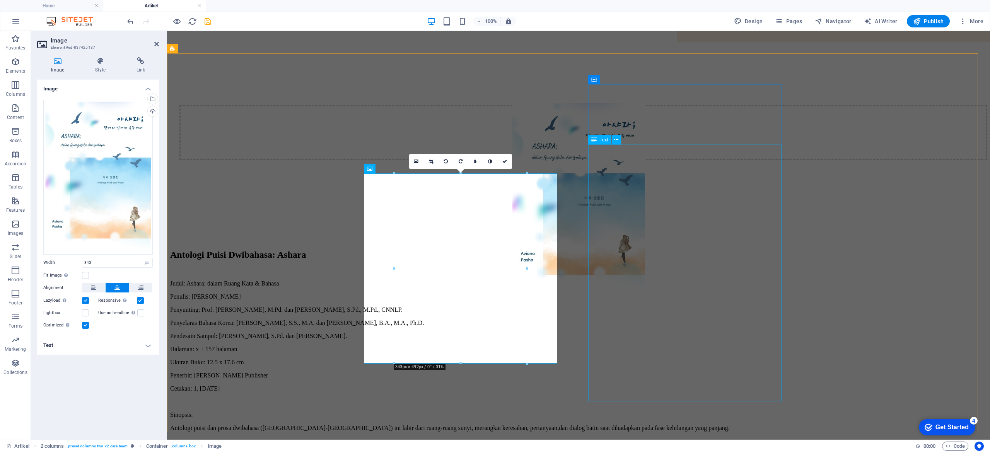
scroll to position [232, 0]
drag, startPoint x: 692, startPoint y: 206, endPoint x: 500, endPoint y: 217, distance: 192.1
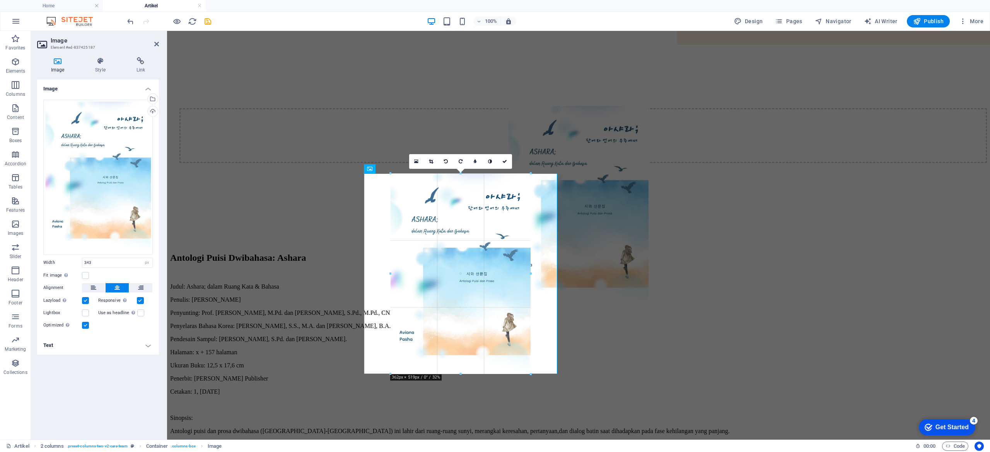
click at [495, 226] on div at bounding box center [572, 242] width 811 height 379
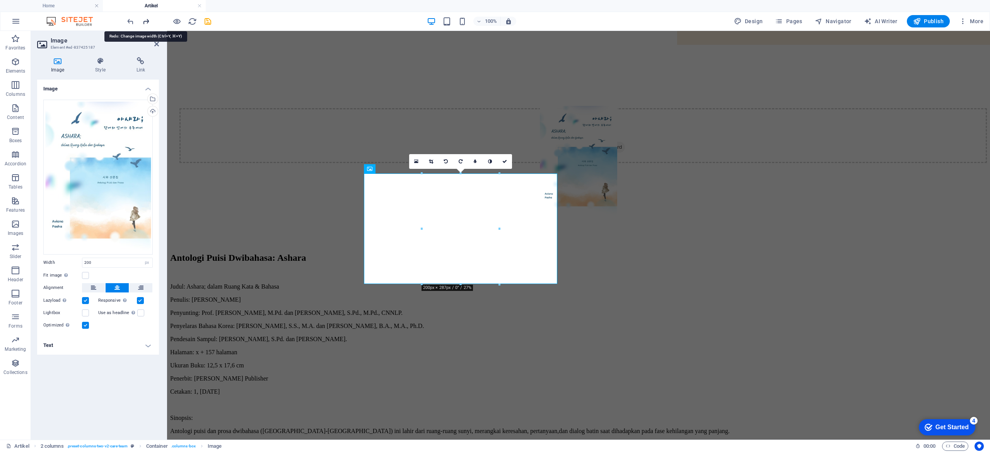
click at [149, 24] on icon "redo" at bounding box center [146, 21] width 9 height 9
type input "300"
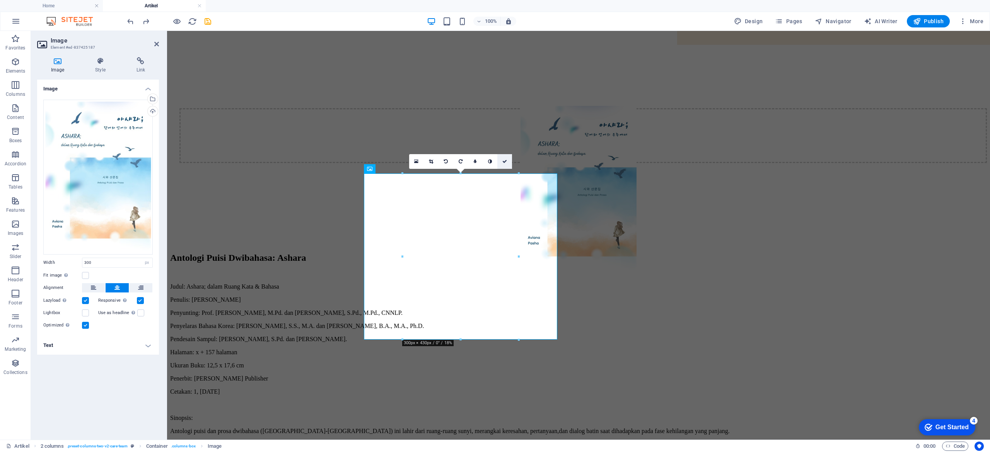
click at [495, 165] on link at bounding box center [504, 161] width 15 height 15
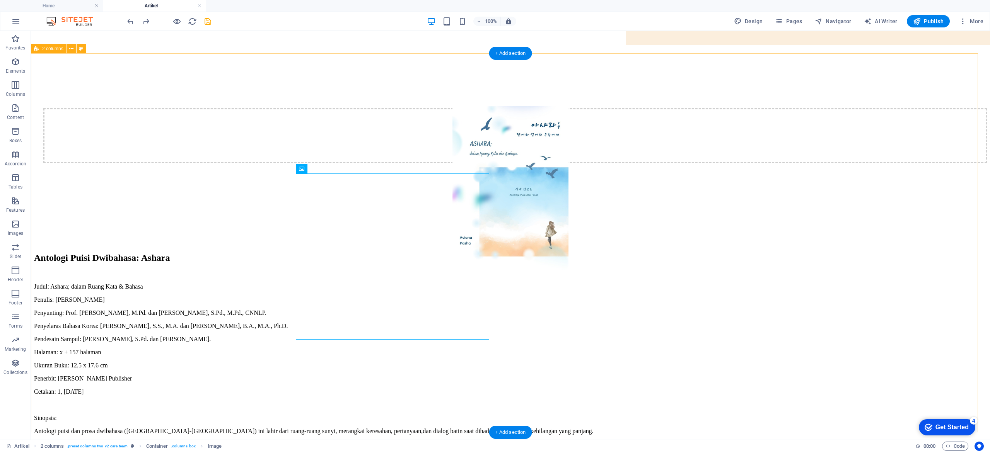
click at [495, 226] on div "Antologi Puisi Dwibahasa: [PERSON_NAME]: Ashara; dalam Ruang Kata & Bahasa Penu…" at bounding box center [510, 297] width 953 height 382
click at [408, 226] on figure at bounding box center [510, 190] width 953 height 168
select select "px"
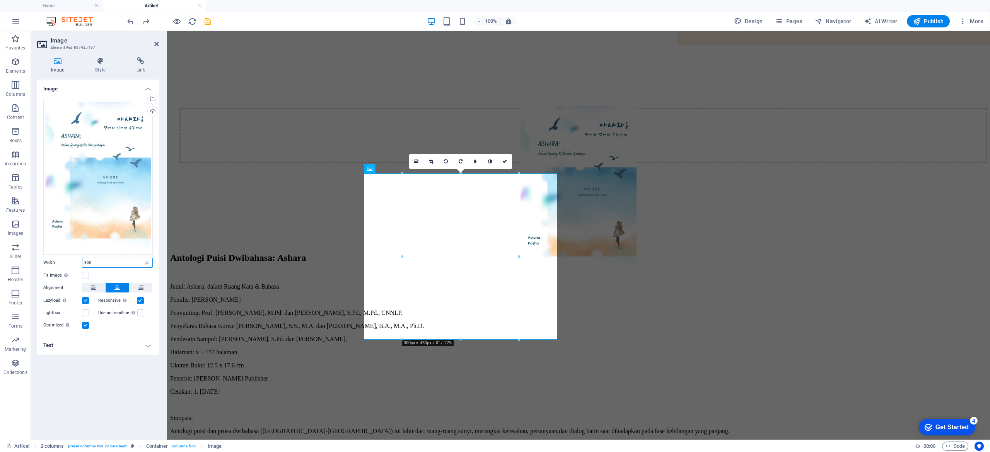
click at [125, 226] on input "300" at bounding box center [117, 262] width 70 height 9
type input "3"
type input "275"
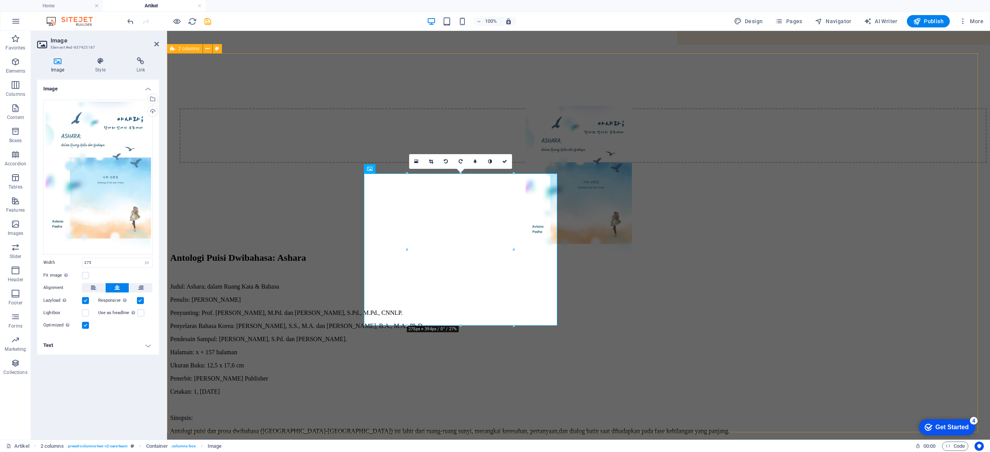
click at [495, 226] on div "Antologi Puisi Dwibahasa: [PERSON_NAME]: Ashara; dalam Ruang Kata & Bahasa Penu…" at bounding box center [578, 297] width 817 height 382
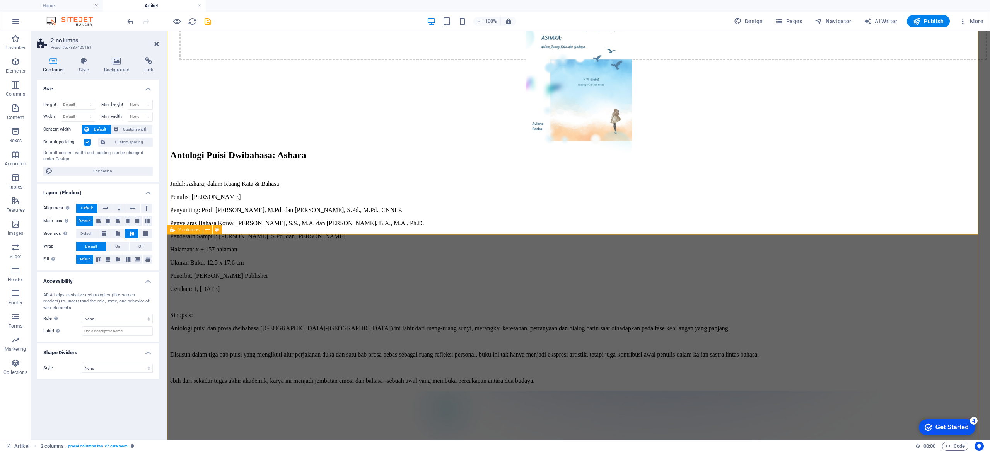
scroll to position [503, 0]
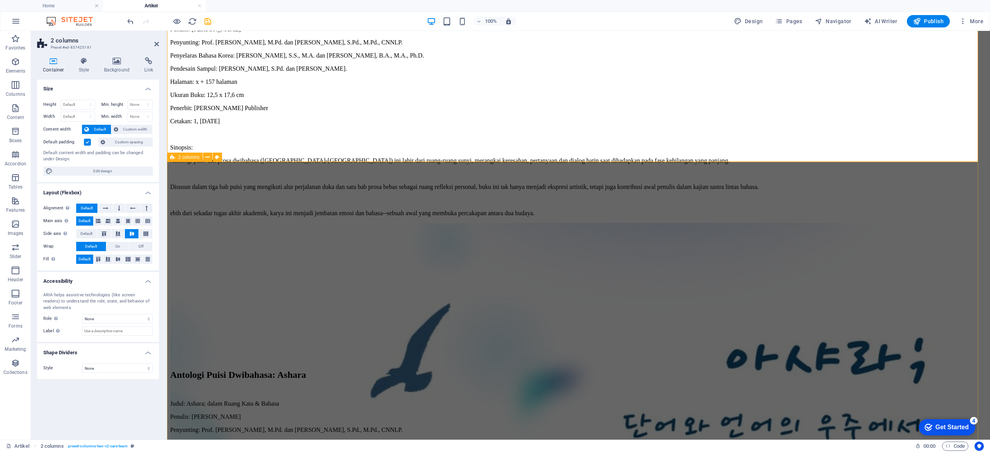
click at [495, 226] on div "Antologi Puisi Dwibahasa: [PERSON_NAME]: Ashara; dalam Ruang Kata & Bahasa Penu…" at bounding box center [578, 414] width 817 height 382
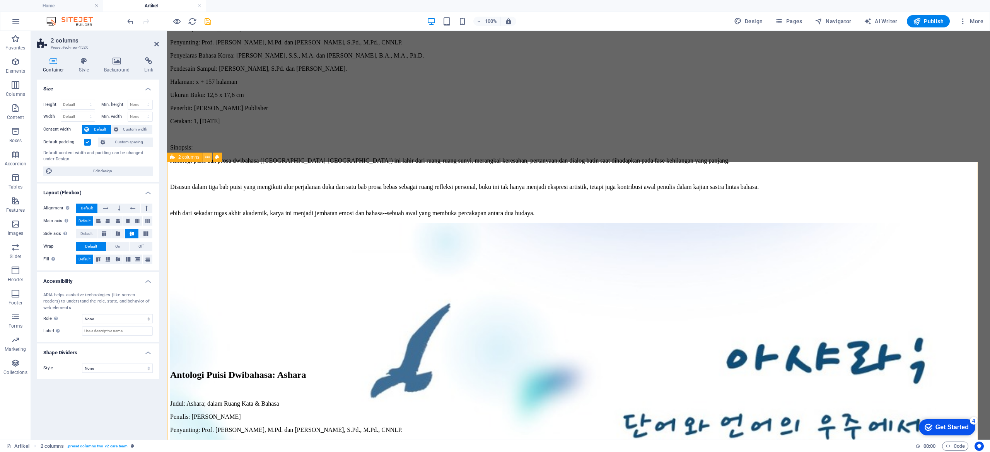
click at [207, 158] on icon at bounding box center [207, 158] width 4 height 8
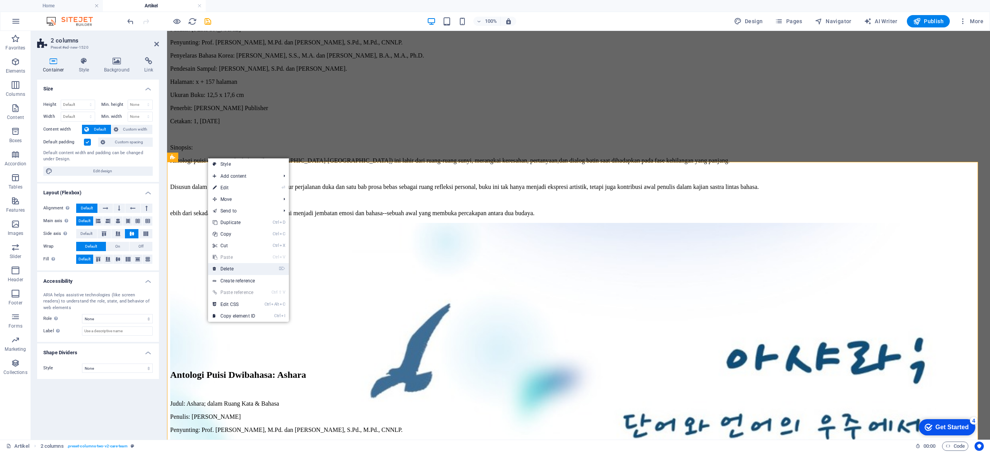
click at [275, 226] on li "⌦ Delete" at bounding box center [248, 269] width 81 height 12
click at [266, 226] on li "⌦ Delete" at bounding box center [248, 269] width 81 height 12
click at [283, 226] on icon "⌦" at bounding box center [282, 268] width 6 height 5
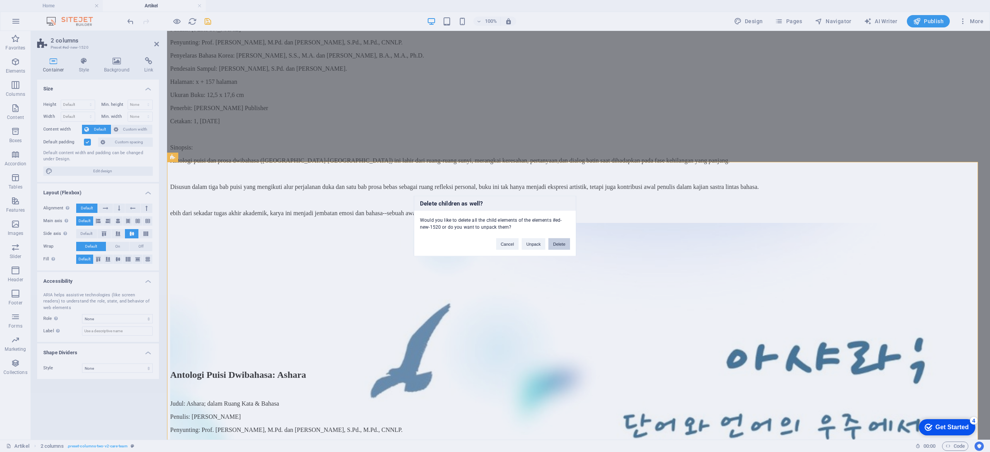
click at [495, 226] on button "Delete" at bounding box center [559, 245] width 22 height 12
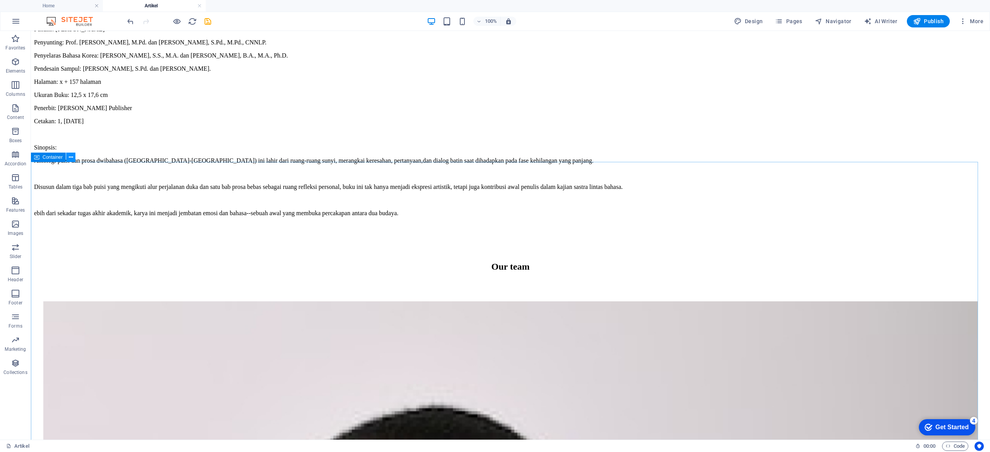
click at [70, 158] on icon at bounding box center [71, 158] width 4 height 8
click at [70, 157] on icon at bounding box center [71, 158] width 4 height 8
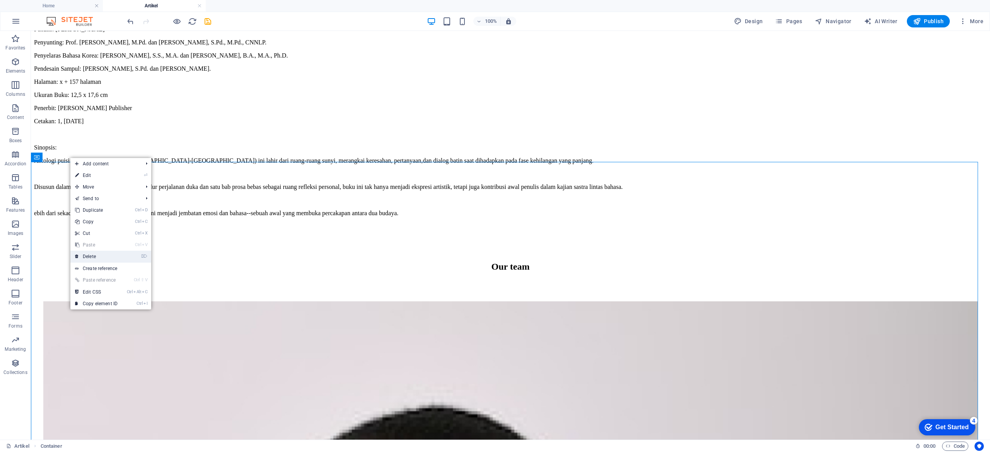
click at [138, 226] on li "⌦ Delete" at bounding box center [110, 257] width 81 height 12
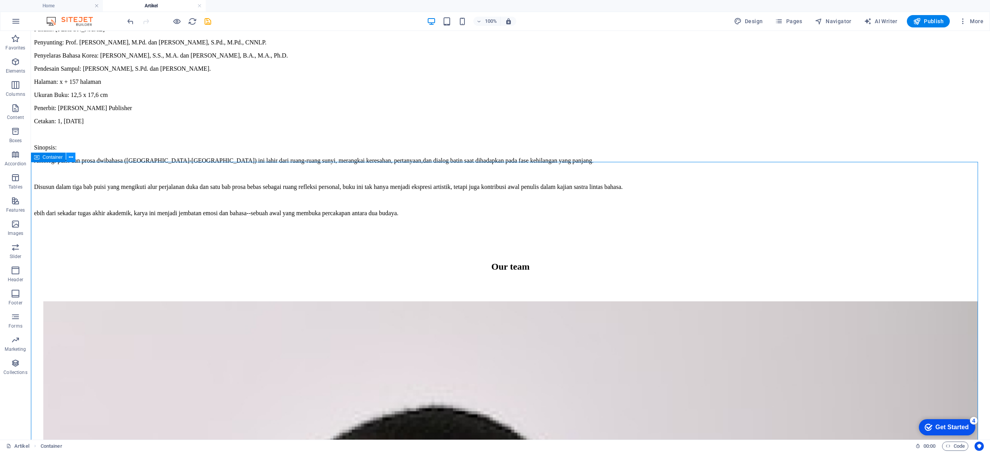
click at [73, 159] on button at bounding box center [70, 157] width 9 height 9
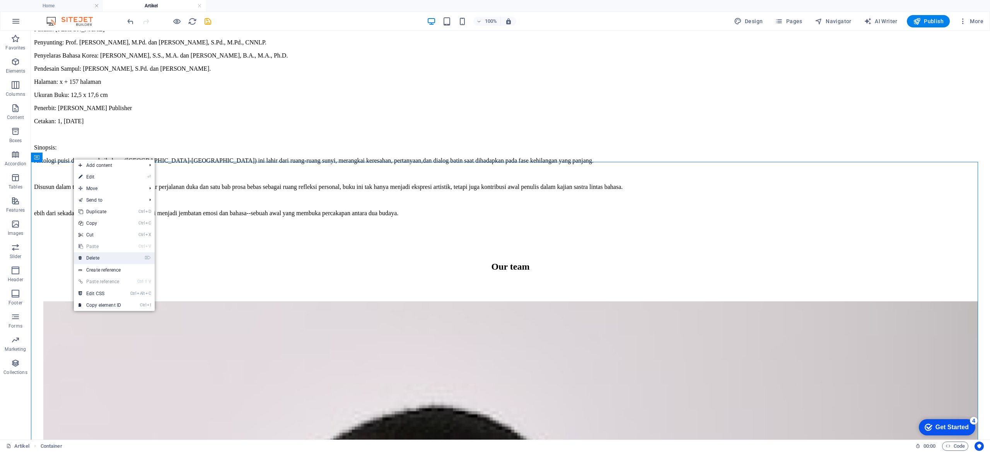
click at [141, 226] on li "⌦ Delete" at bounding box center [114, 258] width 81 height 12
click at [135, 226] on li "⌦ Delete" at bounding box center [114, 258] width 81 height 12
click at [140, 226] on li "⌦ Delete" at bounding box center [114, 258] width 81 height 12
click at [131, 226] on li "⌦ Delete" at bounding box center [114, 258] width 81 height 12
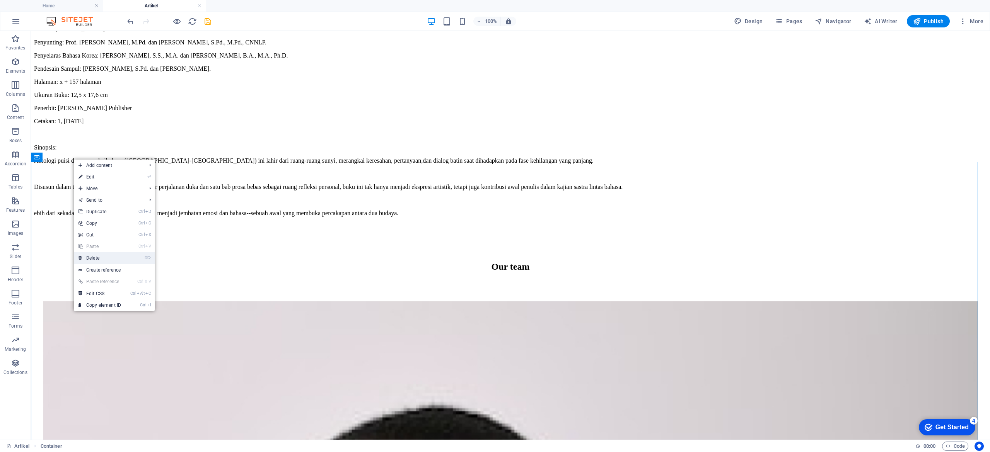
click at [90, 226] on link "⌦ Delete" at bounding box center [100, 258] width 52 height 12
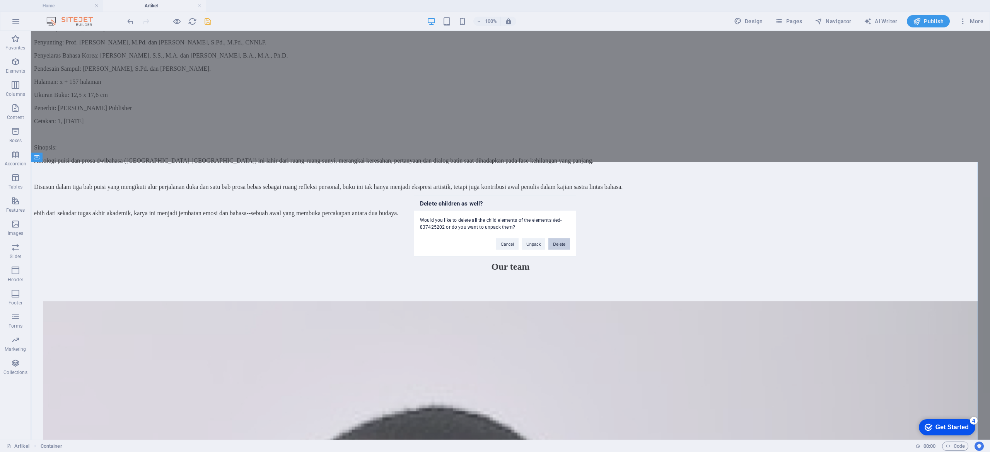
click at [495, 226] on button "Delete" at bounding box center [559, 245] width 22 height 12
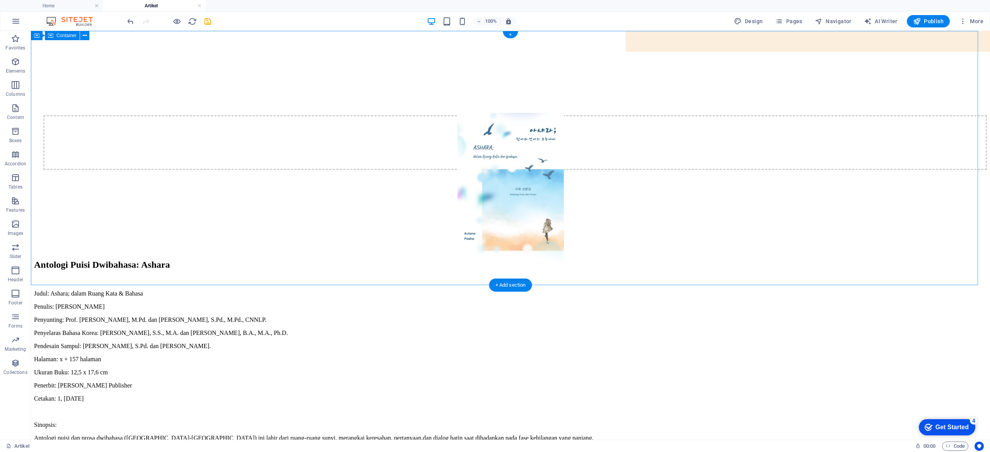
scroll to position [0, 0]
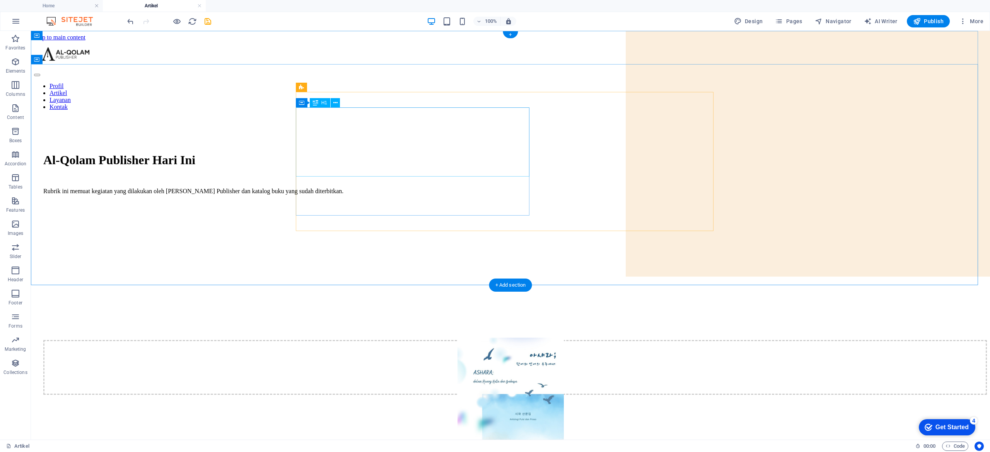
click at [475, 164] on div "Al-Qolam Publisher Hari Ini" at bounding box center [510, 160] width 934 height 14
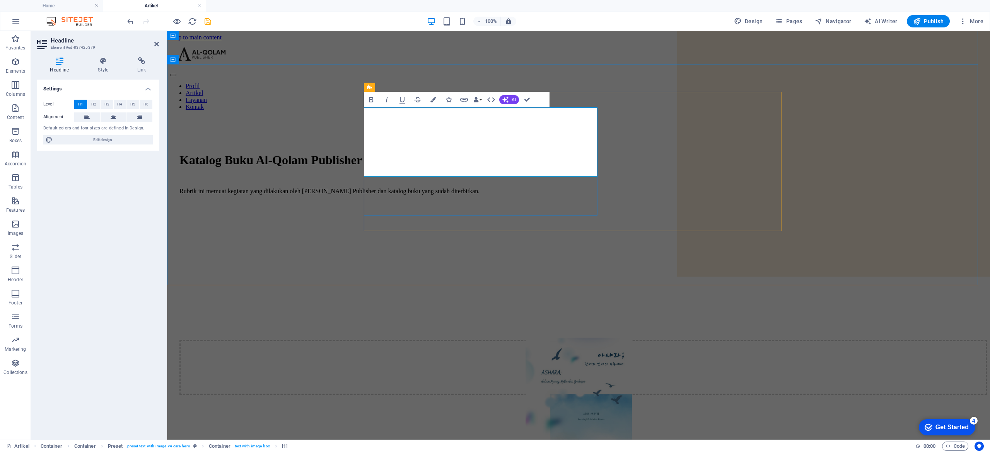
click at [495, 153] on h1 "Katalog Buku Al-Qolam Publisher" at bounding box center [578, 160] width 798 height 14
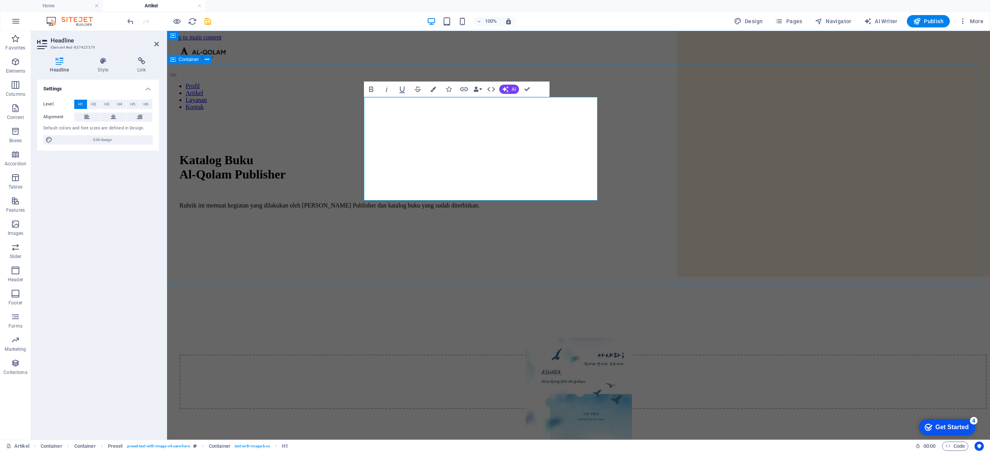
click at [309, 153] on div "Katalog Buku ‌Al-Qolam Publisher Rubrik ini memuat kegiatan yang dilakukan oleh…" at bounding box center [578, 227] width 817 height 221
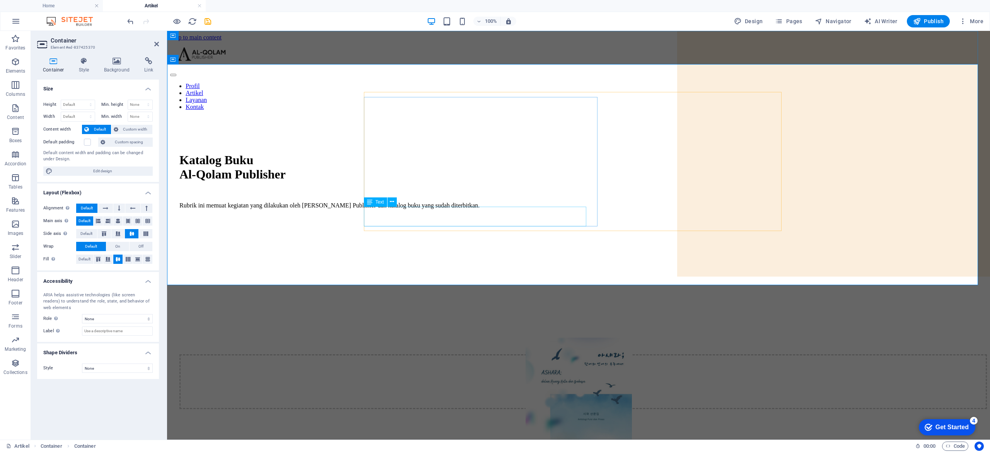
click at [386, 209] on div "Rubrik ini memuat kegiatan yang dilakukan oleh [PERSON_NAME] Publisher dan kata…" at bounding box center [578, 205] width 798 height 7
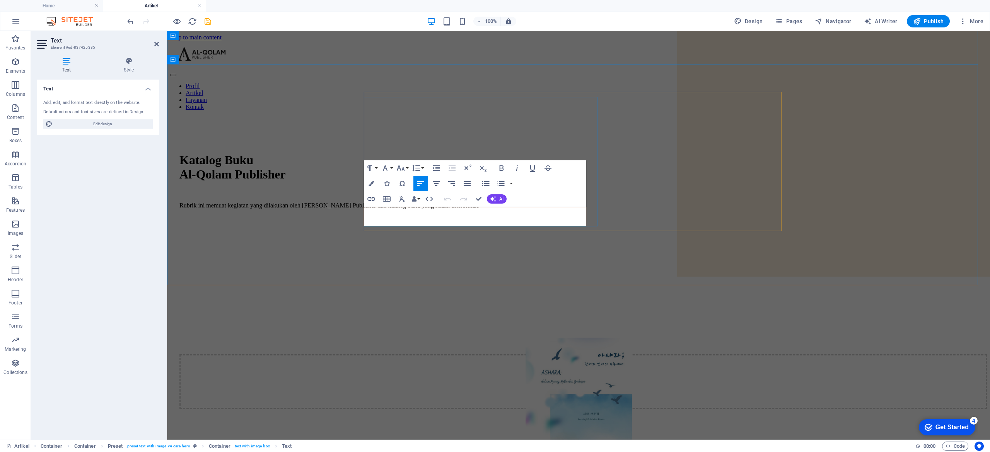
click at [415, 209] on p "Rubrik ini memuat kegiatan yang dilakukan oleh [PERSON_NAME] Publisher dan kata…" at bounding box center [578, 205] width 798 height 7
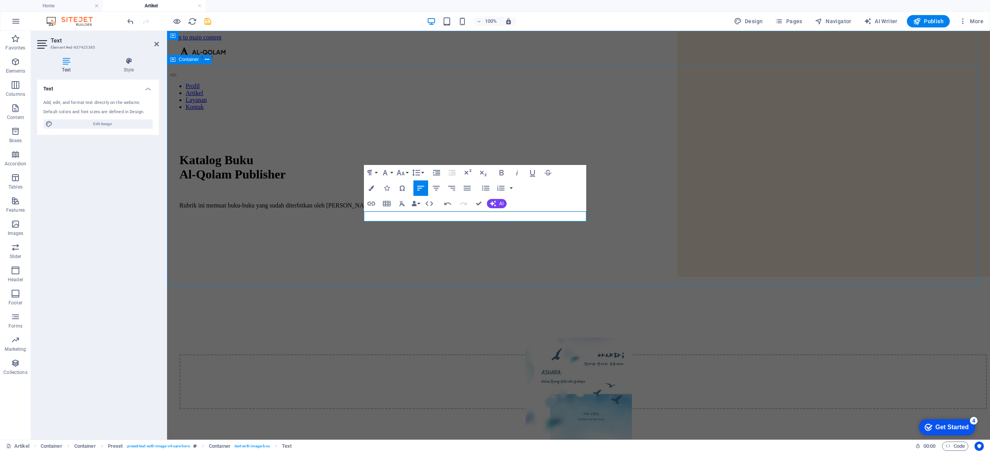
click at [321, 207] on div "Katalog Buku Al-Qolam Publisher Rubrik ini memuat buku-buku yang sudah diterbit…" at bounding box center [578, 227] width 817 height 221
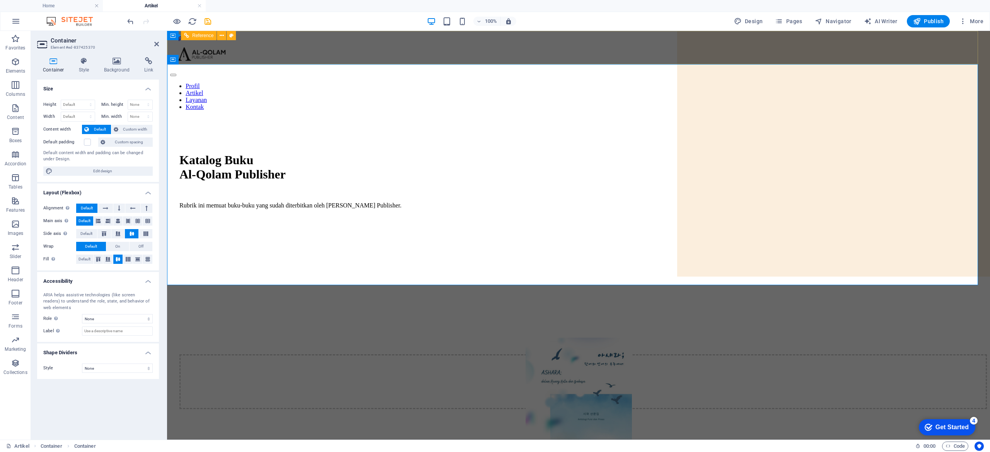
click at [495, 83] on nav "Profil Artikel Layanan Kontak" at bounding box center [578, 97] width 817 height 28
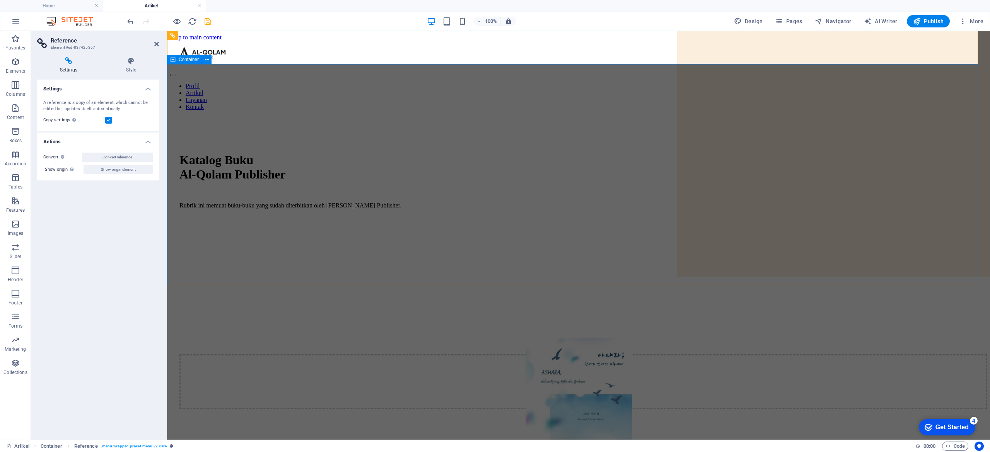
click at [495, 153] on div "Katalog Buku Al-Qolam Publisher Rubrik ini memuat buku-buku yang sudah diterbit…" at bounding box center [578, 227] width 817 height 221
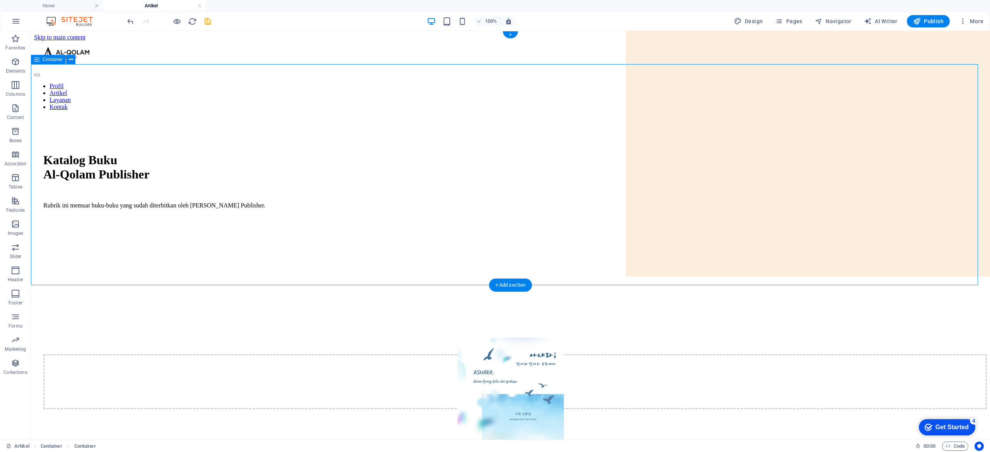
click at [495, 215] on figure at bounding box center [514, 215] width 943 height 0
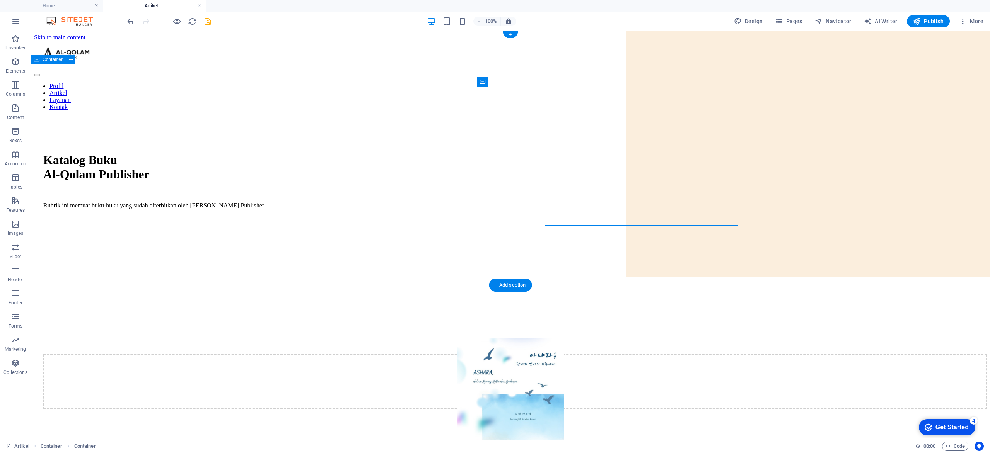
click at [495, 215] on figure at bounding box center [514, 215] width 943 height 0
select select "px"
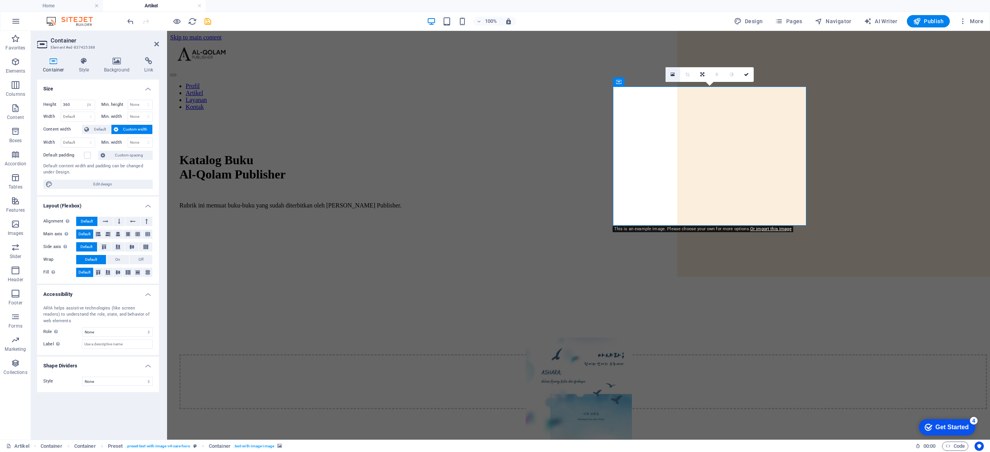
click at [495, 75] on icon at bounding box center [672, 74] width 4 height 5
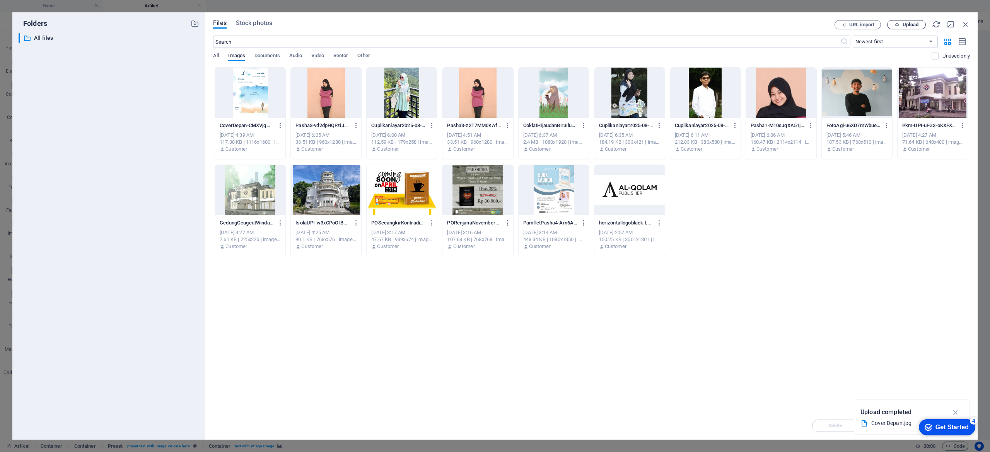
click at [495, 22] on icon "button" at bounding box center [896, 24] width 5 height 5
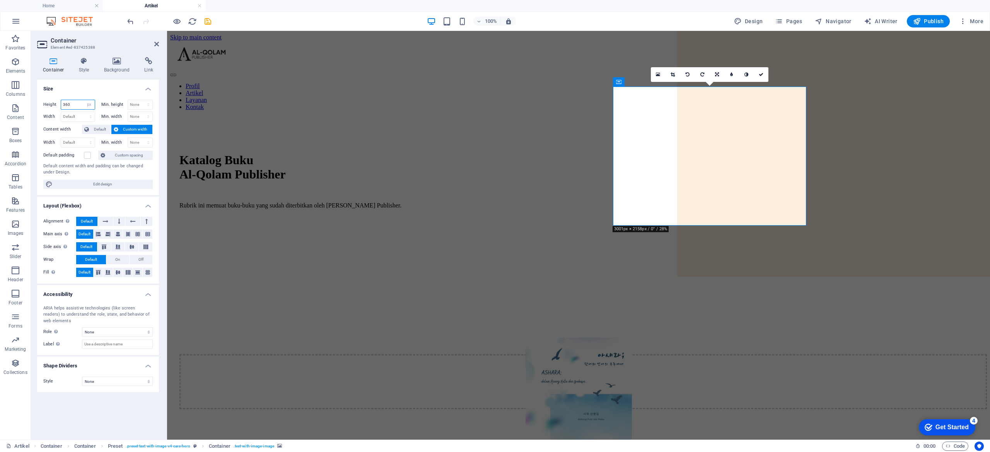
click at [76, 105] on input "360" at bounding box center [78, 104] width 34 height 9
click at [495, 226] on div "Drop content here or Add elements Paste clipboard" at bounding box center [582, 382] width 807 height 55
click at [80, 104] on input "360" at bounding box center [78, 104] width 34 height 9
type input "3"
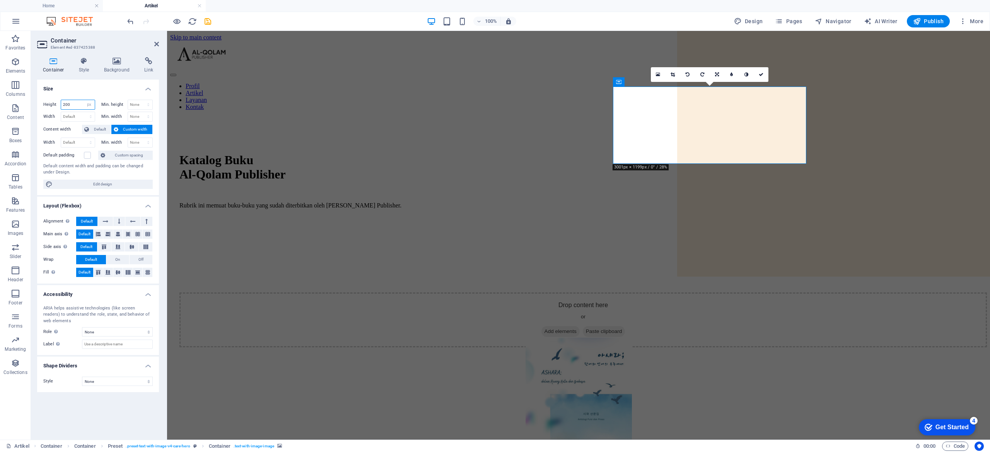
click at [75, 105] on input "200" at bounding box center [78, 104] width 34 height 9
type input "250"
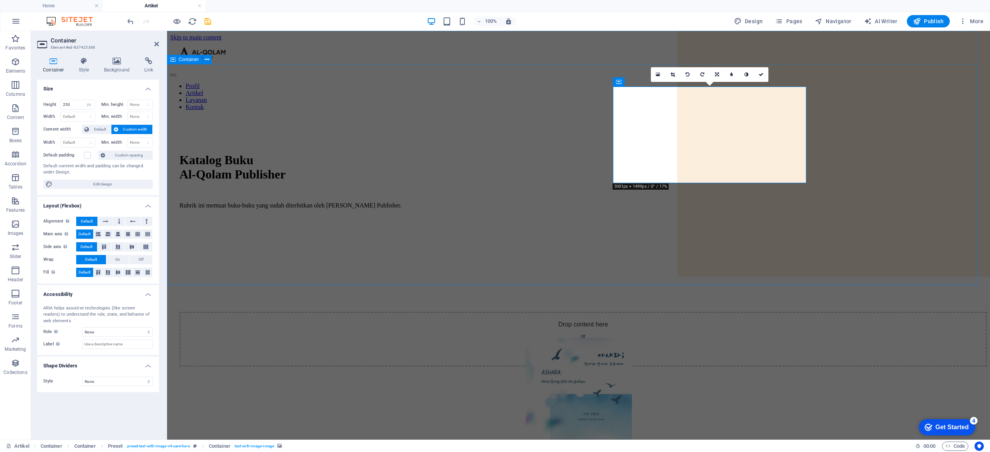
click at [220, 226] on div "Katalog Buku Al-Qolam Publisher Rubrik ini memuat buku-buku yang sudah diterbit…" at bounding box center [578, 227] width 817 height 221
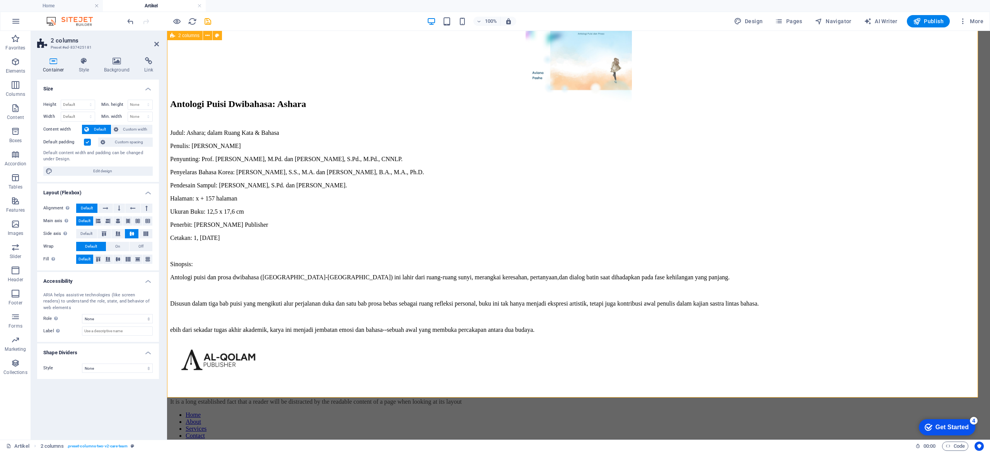
scroll to position [199, 0]
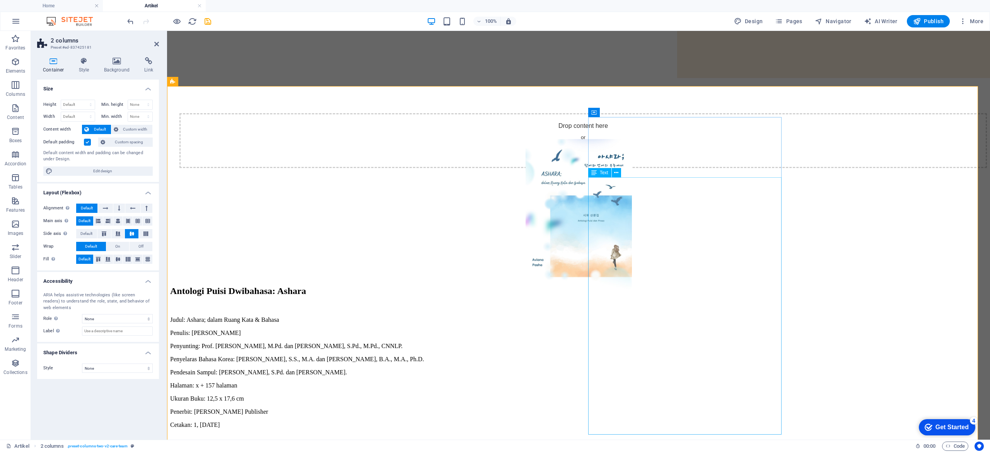
click at [495, 226] on div "Judul: [PERSON_NAME]; dalam Ruang Kata & Bahasa Penulis: [PERSON_NAME] Penyunti…" at bounding box center [578, 419] width 817 height 204
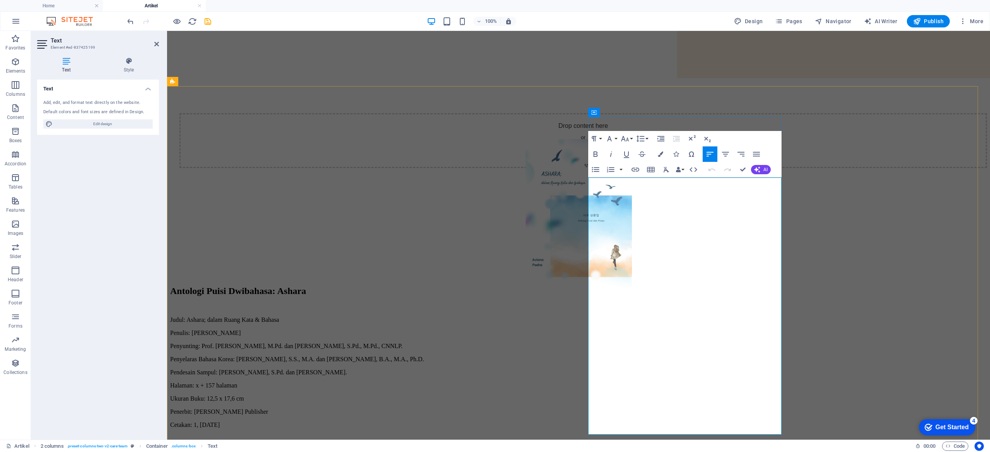
click at [495, 226] on div "Antologi Puisi Dwibahasa: [PERSON_NAME]: Ashara; dalam Ruang Kata & Bahasa Penu…" at bounding box center [578, 330] width 817 height 382
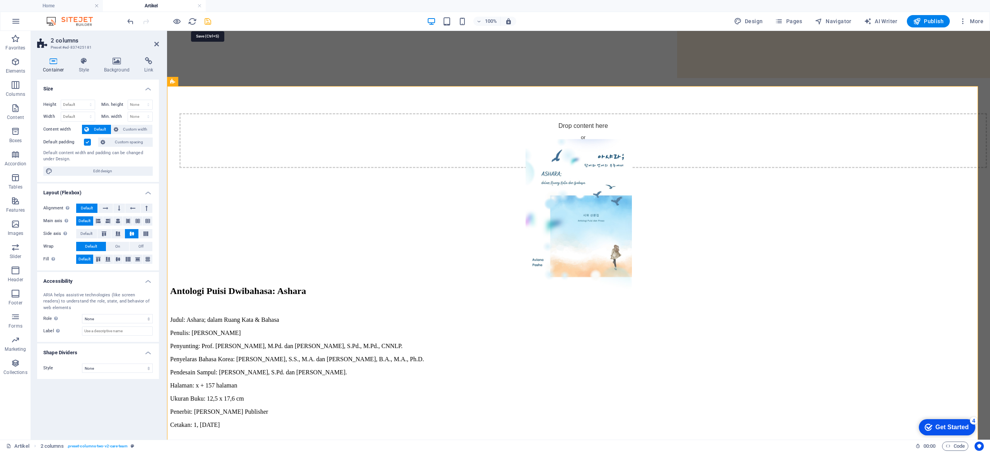
click at [209, 19] on icon "save" at bounding box center [207, 21] width 9 height 9
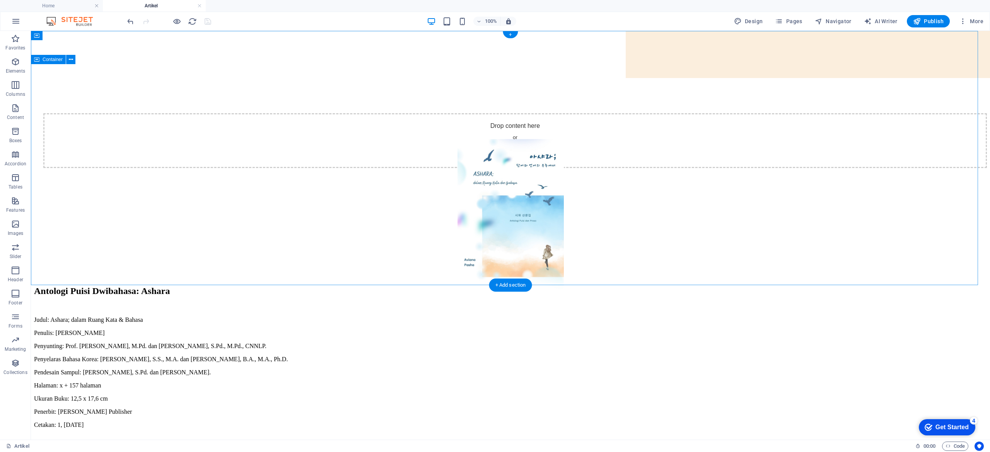
scroll to position [0, 0]
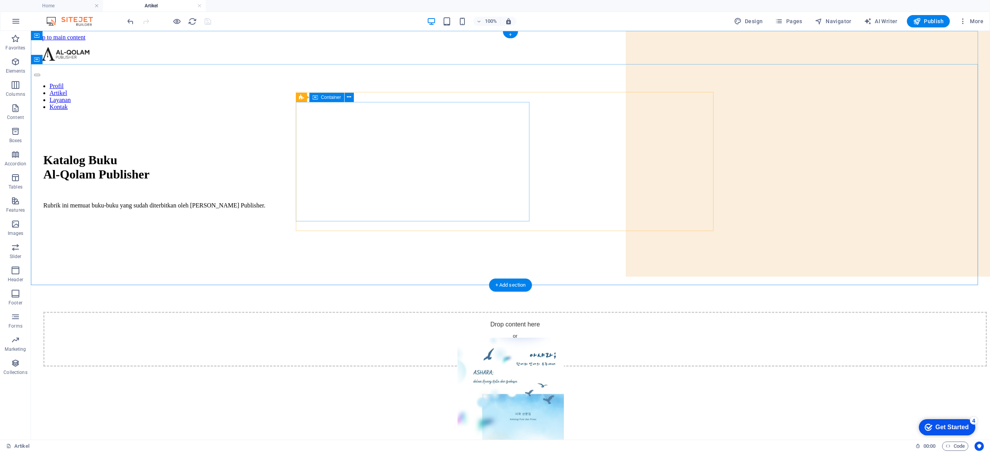
click at [495, 209] on div "Katalog Buku Al-Qolam Publisher Rubrik ini memuat buku-buku yang sudah diterbit…" at bounding box center [510, 181] width 934 height 56
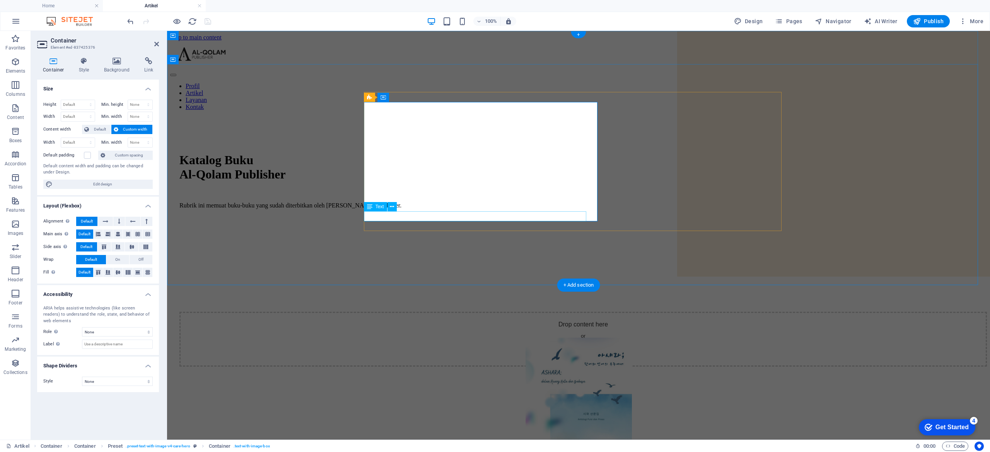
click at [495, 209] on div "Rubrik ini memuat buku-buku yang sudah diterbitkan oleh [PERSON_NAME] Publisher." at bounding box center [578, 205] width 798 height 7
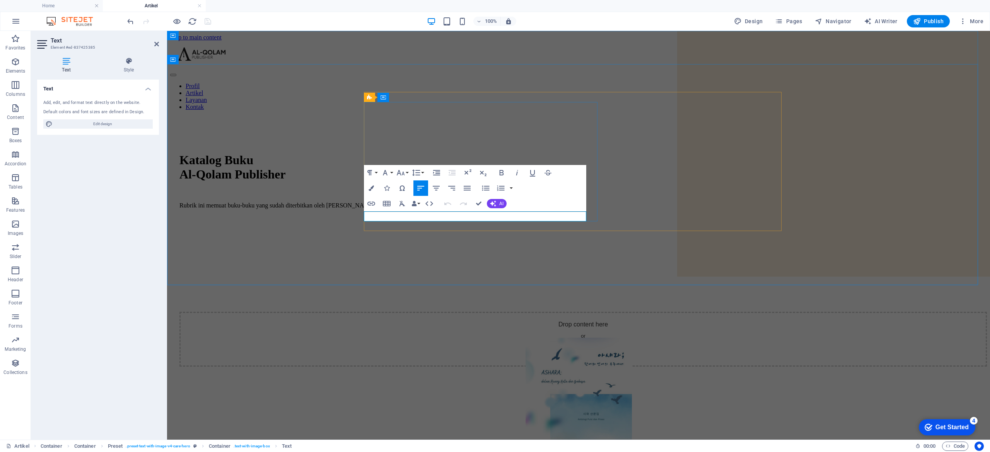
click at [495, 209] on p "Rubrik ini memuat buku-buku yang sudah diterbitkan oleh [PERSON_NAME] Publisher." at bounding box center [578, 205] width 798 height 7
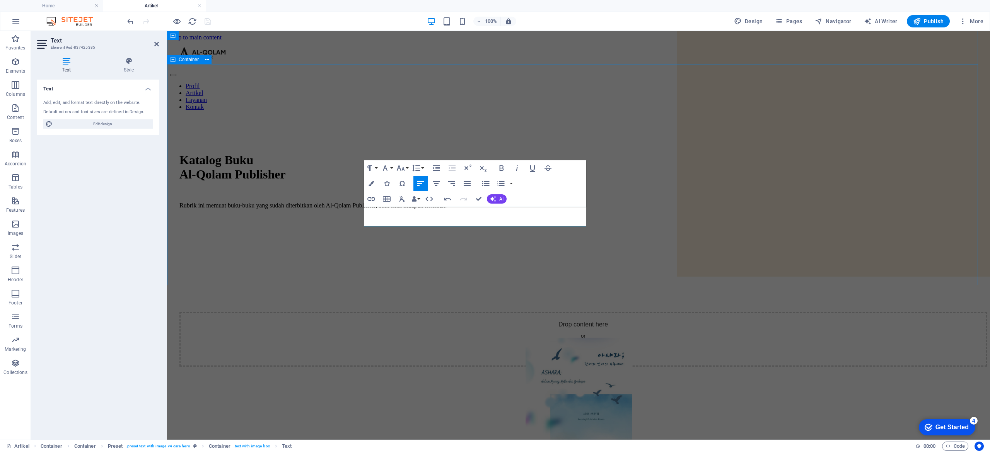
click at [268, 164] on div "Katalog Buku Al-Qolam Publisher Rubrik ini memuat buku-buku yang sudah diterbit…" at bounding box center [578, 227] width 817 height 221
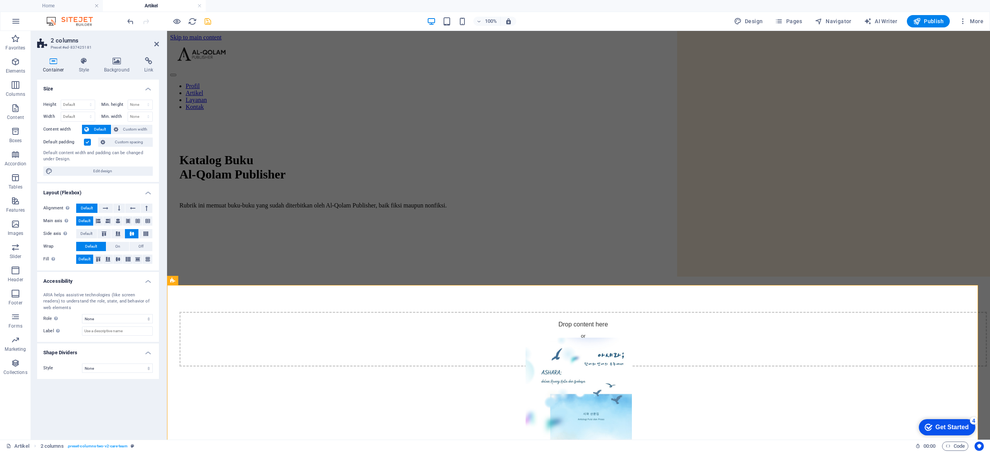
click at [145, 226] on div "Size Height Default px rem % vh vw Min. height None px rem % vh vw Width Defaul…" at bounding box center [98, 257] width 122 height 354
click at [312, 221] on div "Katalog Buku Al-Qolam Publisher Rubrik ini memuat buku-buku yang sudah diterbit…" at bounding box center [578, 227] width 817 height 221
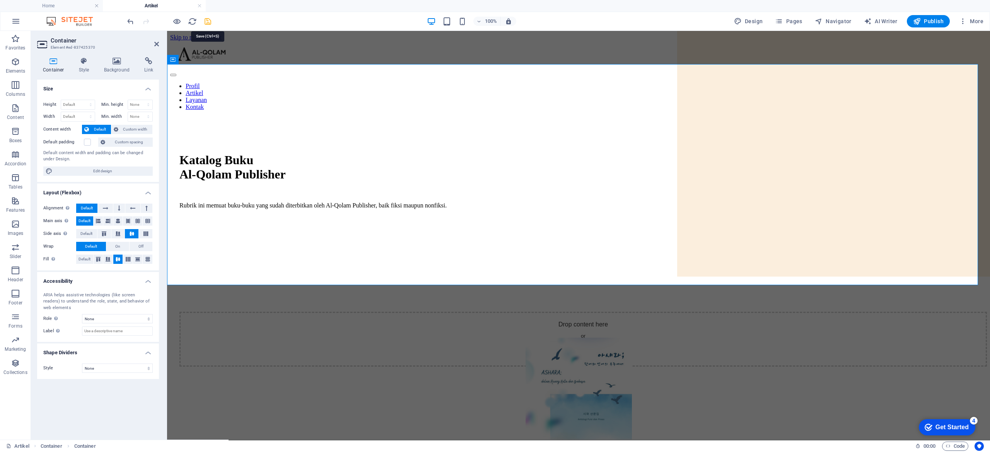
click at [210, 22] on icon "save" at bounding box center [207, 21] width 9 height 9
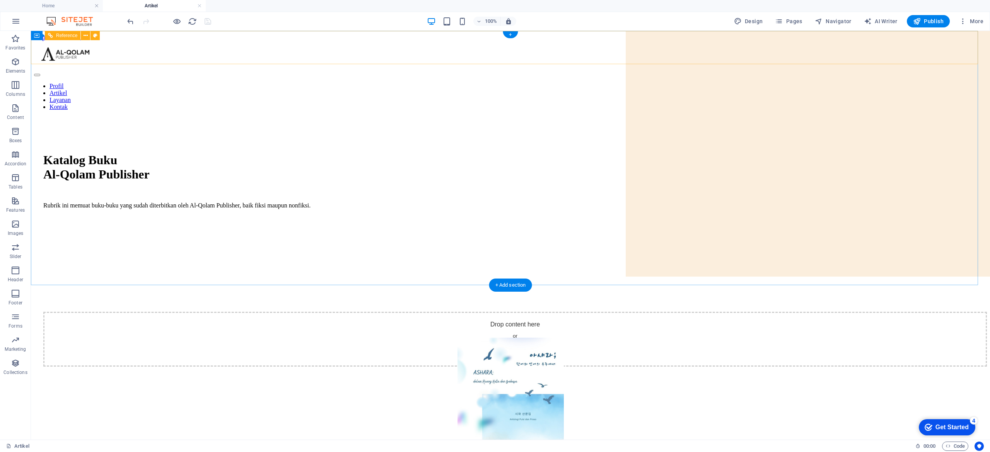
click at [495, 83] on nav "Profil Artikel Layanan Kontak" at bounding box center [510, 97] width 953 height 28
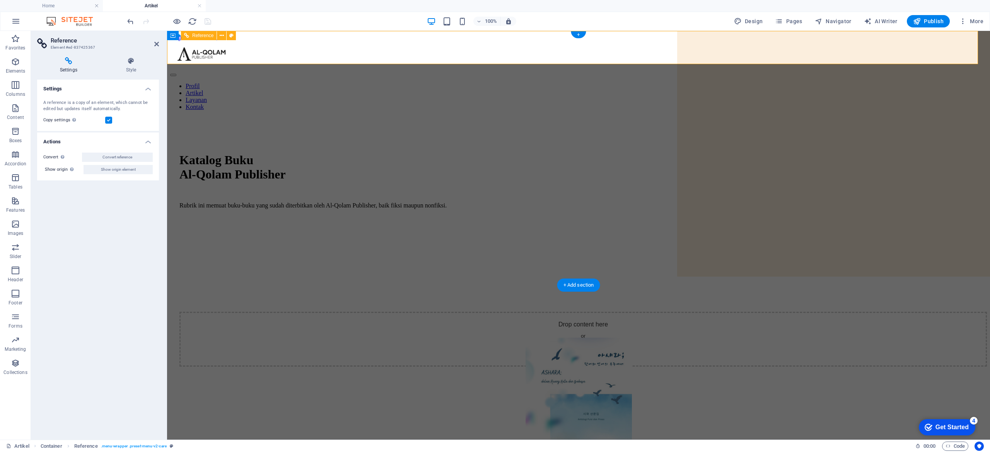
click at [495, 83] on nav "Profil Artikel Layanan Kontak" at bounding box center [578, 97] width 817 height 28
click at [154, 46] on icon at bounding box center [156, 44] width 5 height 6
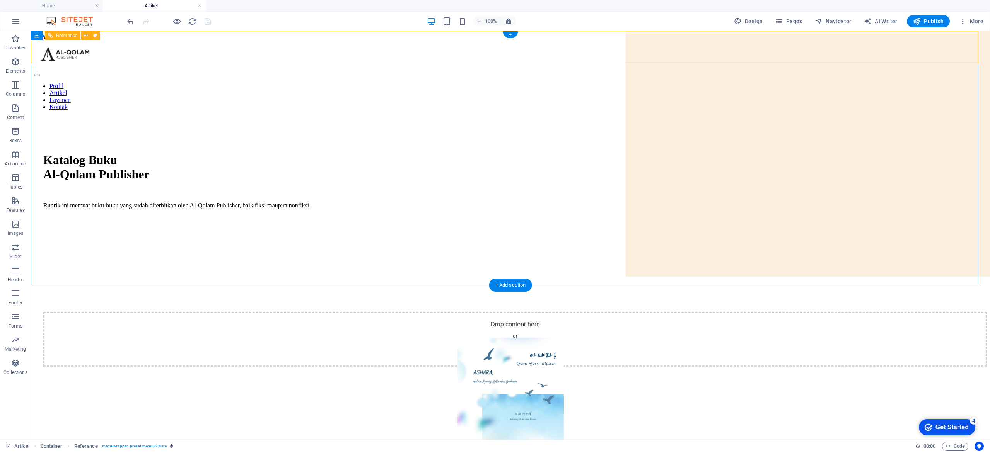
click at [326, 47] on div at bounding box center [510, 55] width 953 height 29
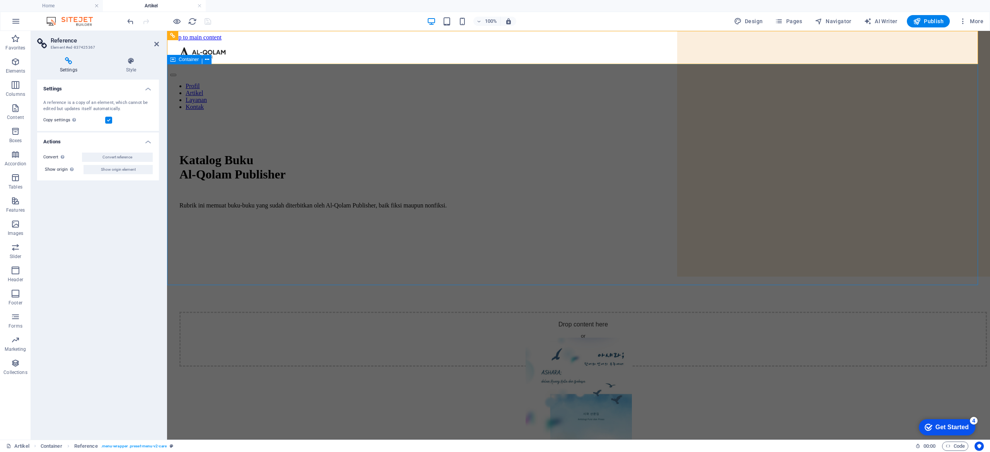
click at [260, 145] on div "Katalog Buku Al-Qolam Publisher Rubrik ini memuat buku-buku yang sudah diterbit…" at bounding box center [578, 227] width 817 height 221
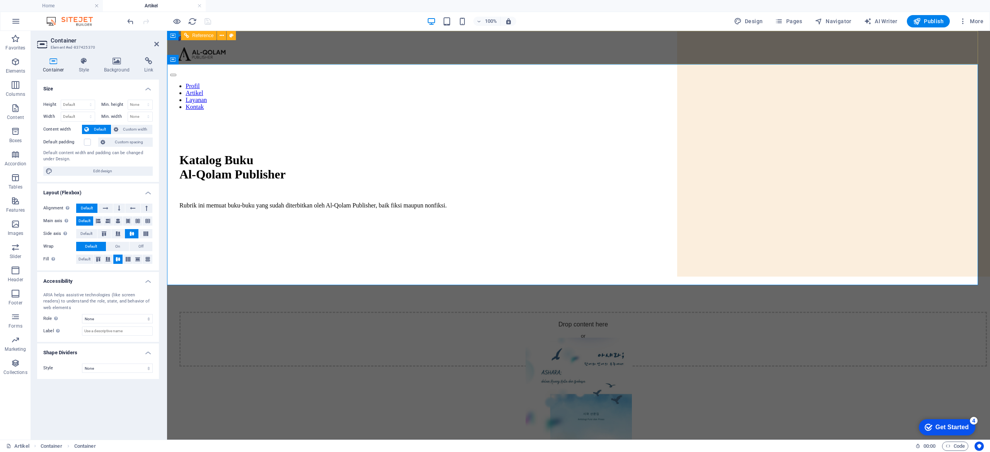
click at [495, 58] on div "Profil Artikel Layanan Kontak" at bounding box center [578, 76] width 817 height 70
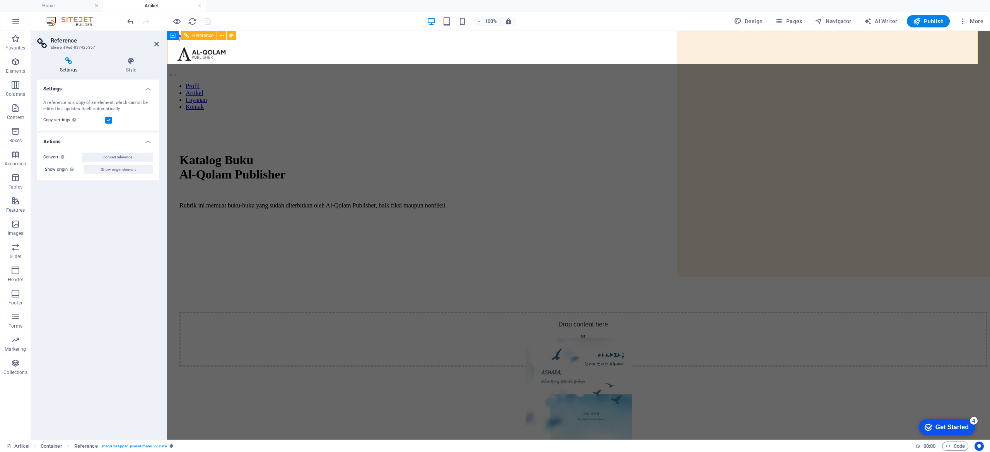
click at [495, 83] on nav "Profil Artikel Layanan Kontak" at bounding box center [578, 97] width 817 height 28
click at [200, 6] on link at bounding box center [199, 5] width 5 height 7
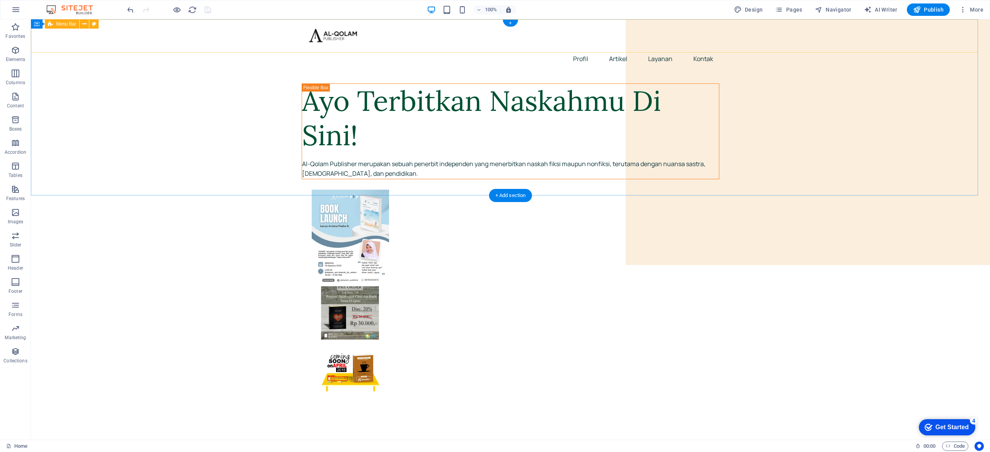
click at [495, 29] on div "Profil Artikel Layanan Kontak" at bounding box center [510, 45] width 959 height 52
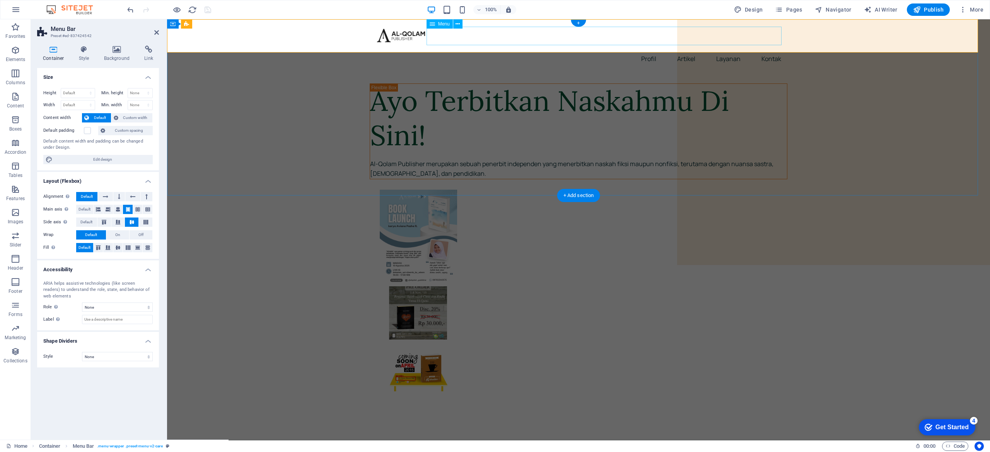
click at [495, 49] on nav "Profil Artikel Layanan Kontak" at bounding box center [579, 58] width 418 height 19
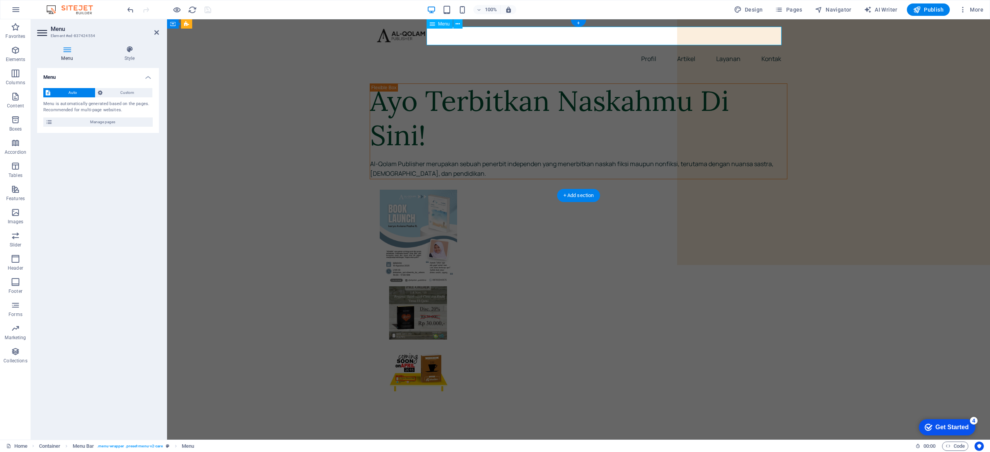
click at [495, 49] on nav "Profil Artikel Layanan Kontak" at bounding box center [579, 58] width 418 height 19
click at [145, 126] on span "Manage pages" at bounding box center [103, 122] width 96 height 9
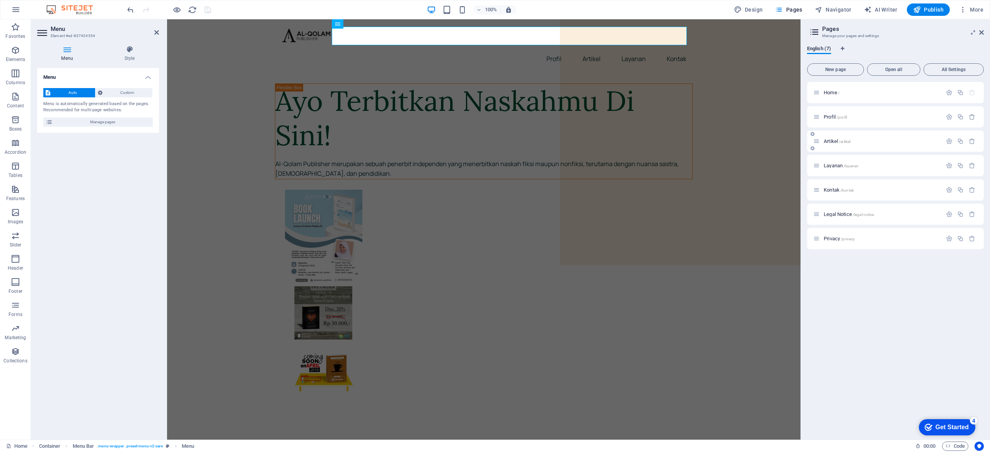
click at [495, 140] on p "Artikel /artikel" at bounding box center [882, 141] width 116 height 5
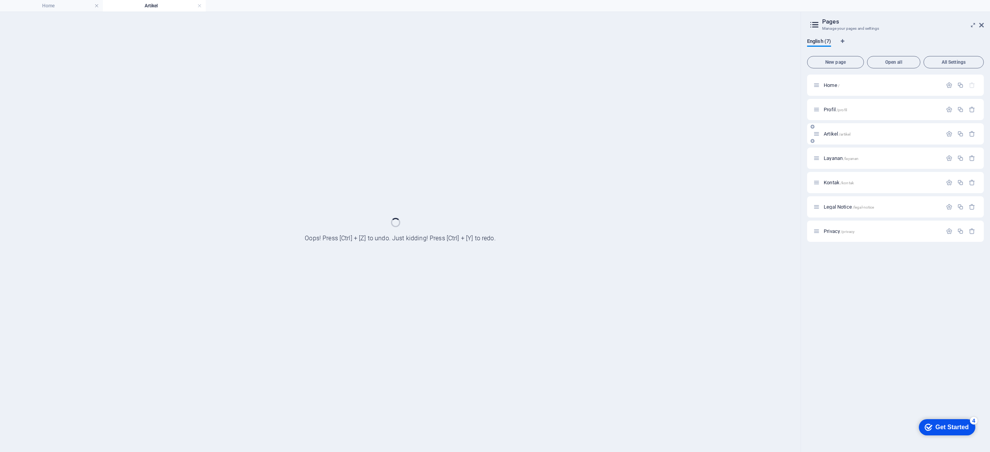
click at [495, 140] on div "Artikel /artikel" at bounding box center [895, 133] width 177 height 21
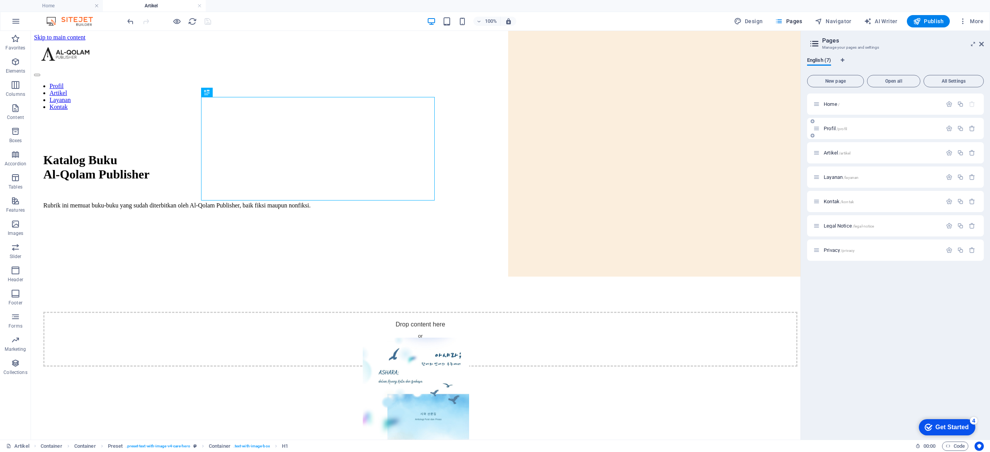
click at [495, 123] on div "Profil /profil" at bounding box center [895, 128] width 177 height 21
click at [495, 128] on icon "button" at bounding box center [949, 128] width 7 height 7
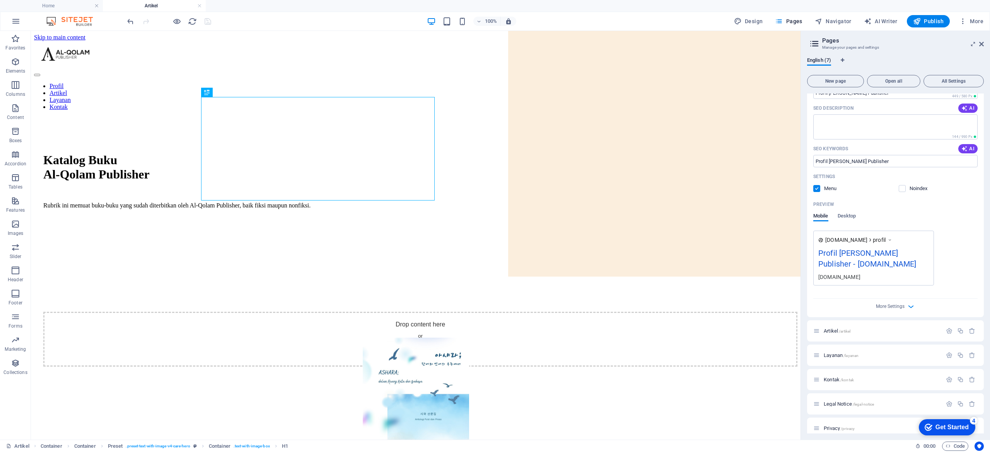
scroll to position [129, 0]
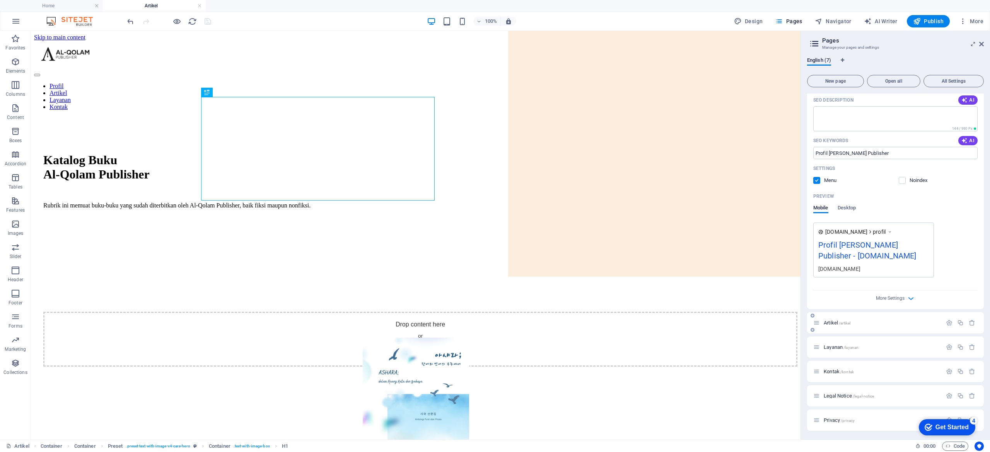
click at [495, 226] on p "Artikel /artikel" at bounding box center [882, 323] width 116 height 5
click at [495, 226] on icon "button" at bounding box center [949, 323] width 7 height 7
click at [495, 226] on input "Artikel" at bounding box center [895, 352] width 164 height 12
type input "A"
type input "/artike"
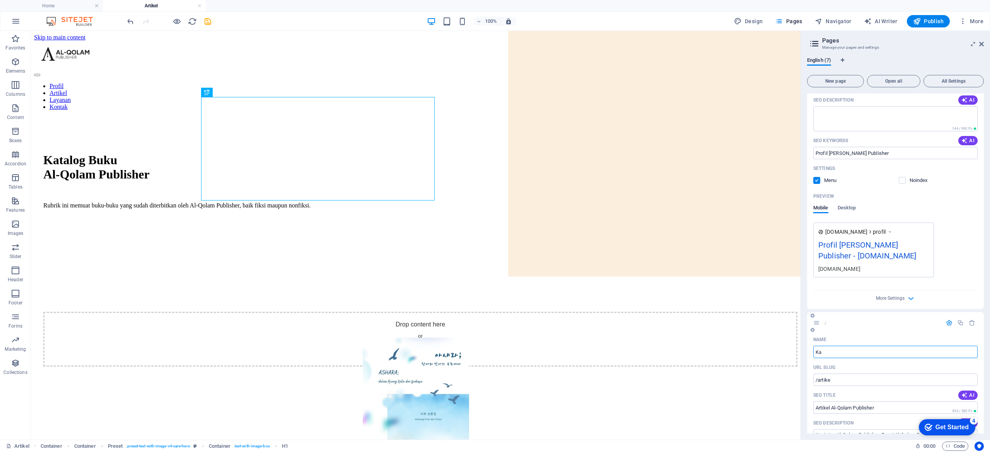
type input "Kat"
type input "/"
type input "Katalog"
type input "/katalog"
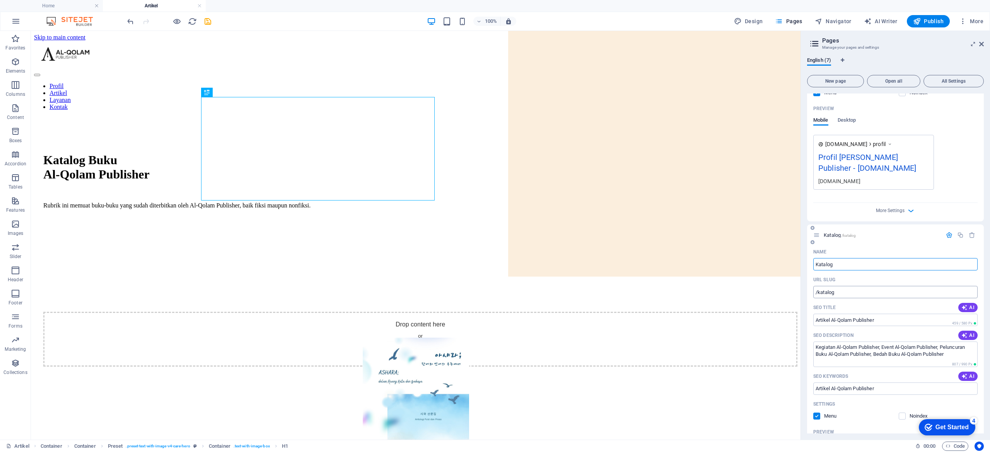
scroll to position [217, 0]
type input "Katalog"
click at [495, 226] on input "Artikel Al-Qolam Publisher" at bounding box center [895, 320] width 164 height 12
type input "Katalog Al-Qolam Publisher"
click at [495, 226] on textarea "Kegiatan Al-Qolam Publisher, Event Al-Qolam Publisher, Peluncuran Buku Al-Qolam…" at bounding box center [895, 353] width 164 height 25
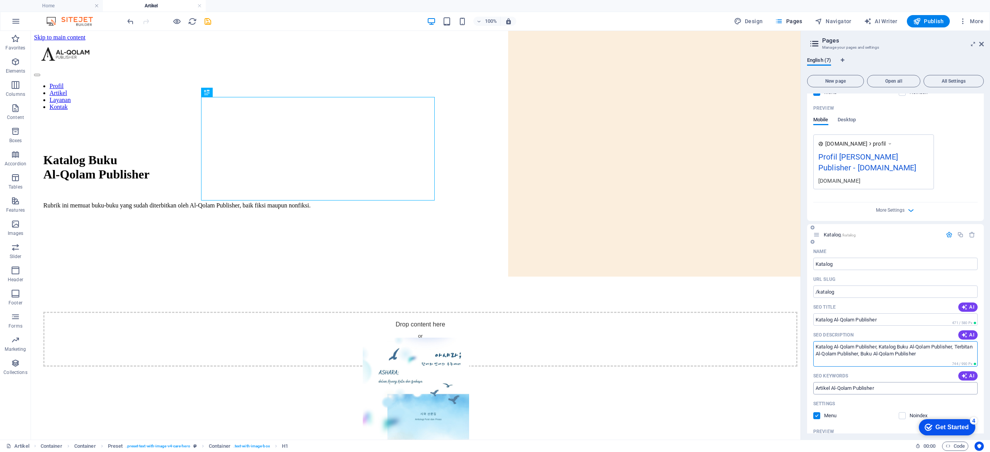
type textarea "Katalog Al-Qolam Publisher, Katalog Buku Al-Qolam Publisher, Terbitan Al-Qolam …"
click at [495, 226] on input "Artikel Al-Qolam Publisher" at bounding box center [895, 388] width 164 height 12
type input "Katalog Buku Al-Qolam Publisher"
click at [495, 226] on input "Katalog Al-Qolam Publisher" at bounding box center [895, 320] width 164 height 12
type input "Katalog Buku Al-Qolam Publisher"
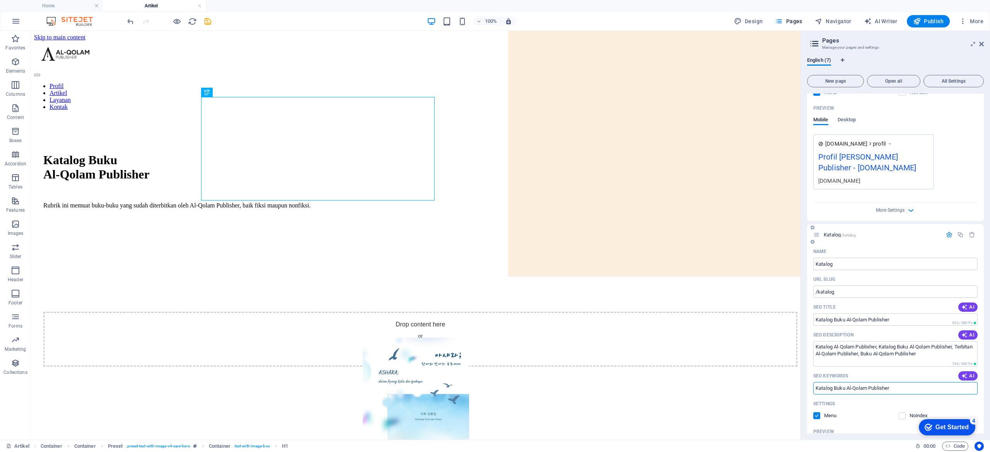
click at [495, 226] on input "Katalog Buku Al-Qolam Publisher" at bounding box center [895, 388] width 164 height 12
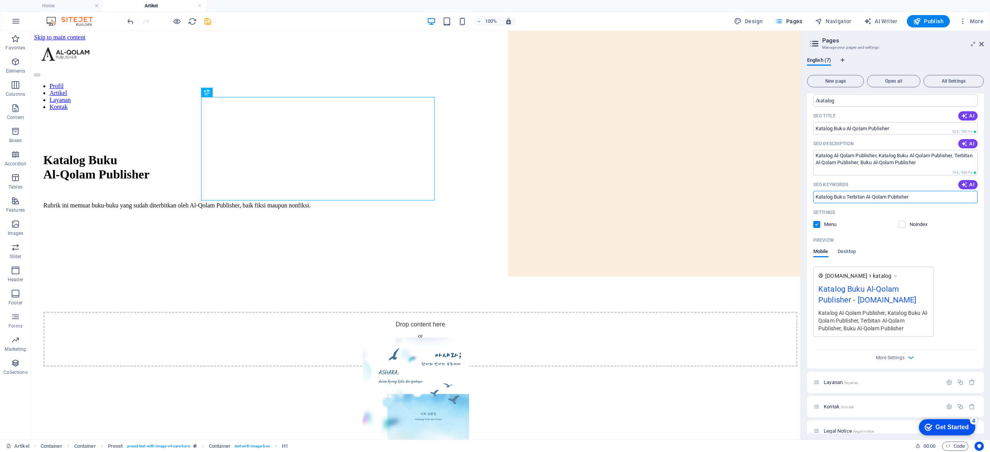
scroll to position [455, 0]
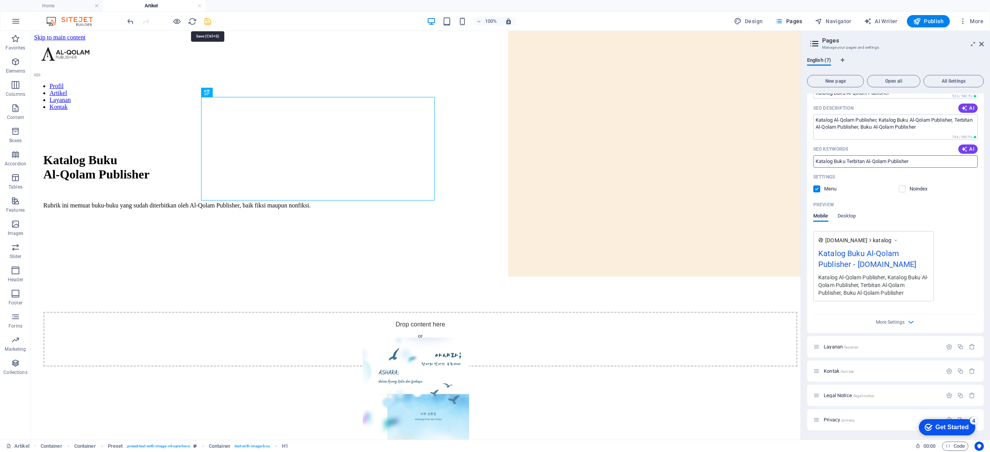
type input "Katalog Buku Terbitan Al-Qolam Publisher"
click at [208, 18] on icon "save" at bounding box center [207, 21] width 9 height 9
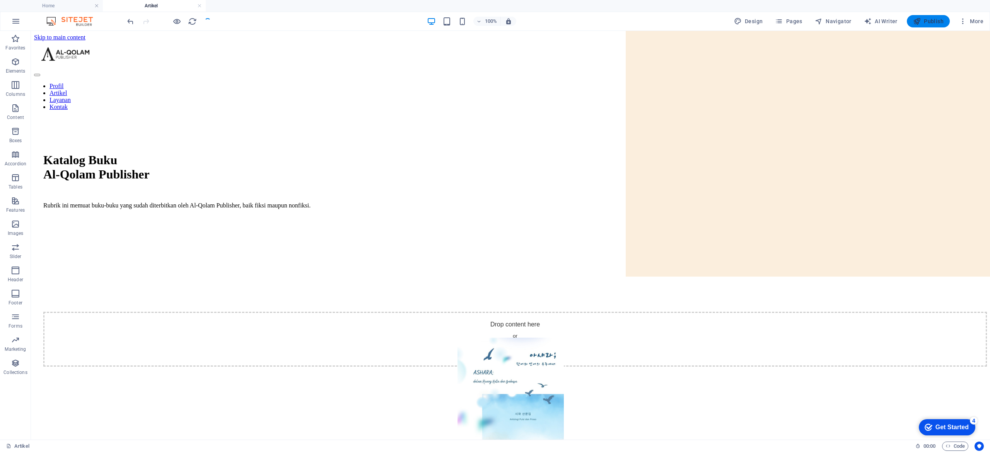
click at [495, 23] on icon "button" at bounding box center [917, 21] width 8 height 8
click at [495, 20] on icon "button" at bounding box center [917, 21] width 8 height 8
click at [208, 24] on div at bounding box center [169, 21] width 87 height 12
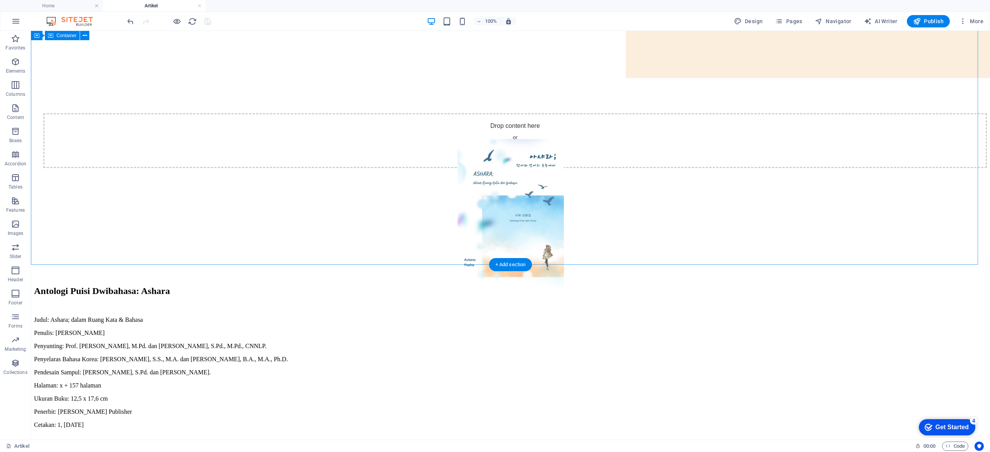
scroll to position [0, 0]
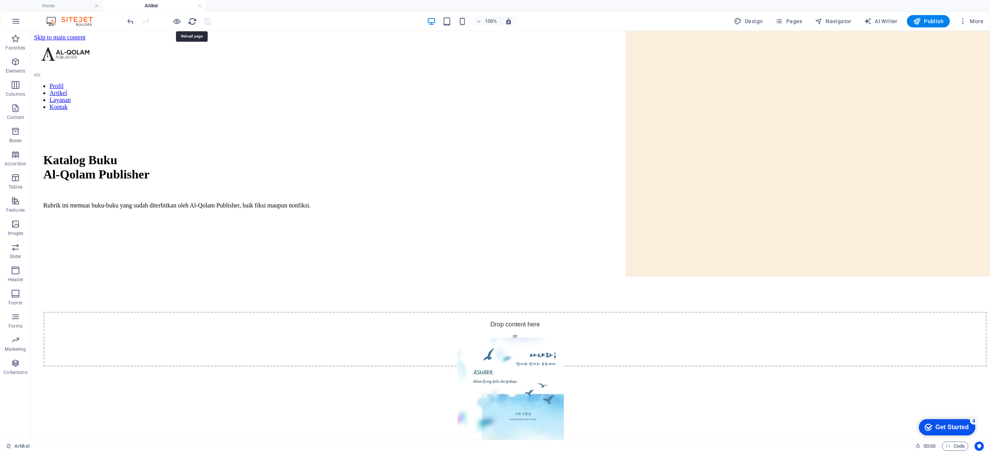
click at [192, 23] on icon "reload" at bounding box center [192, 21] width 9 height 9
click at [495, 19] on span "Publish" at bounding box center [928, 21] width 31 height 8
click at [198, 7] on link at bounding box center [199, 5] width 5 height 7
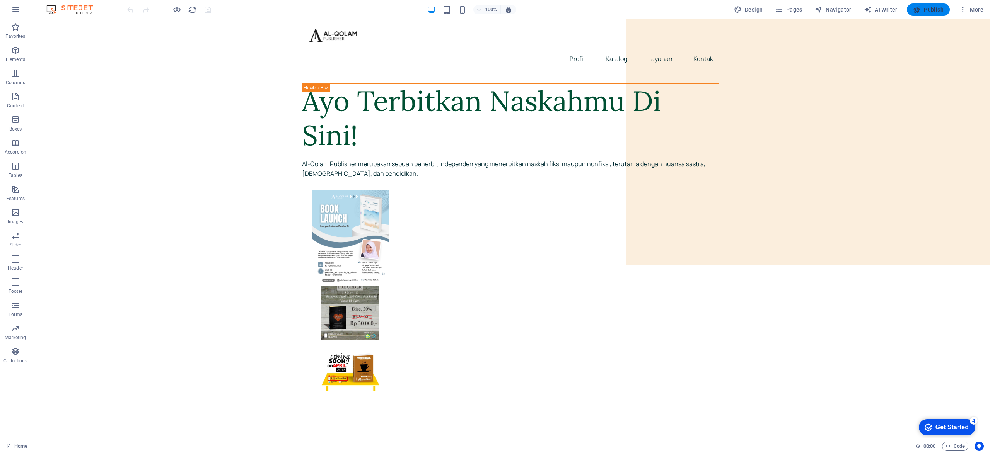
click at [495, 12] on span "Publish" at bounding box center [928, 10] width 31 height 8
